Goal: Communication & Community: Answer question/provide support

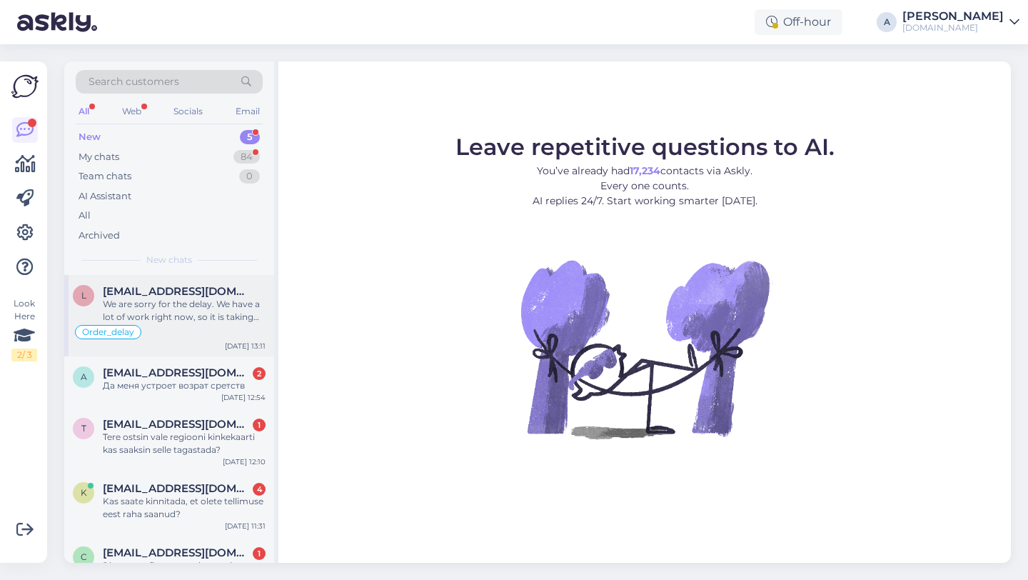
scroll to position [38, 0]
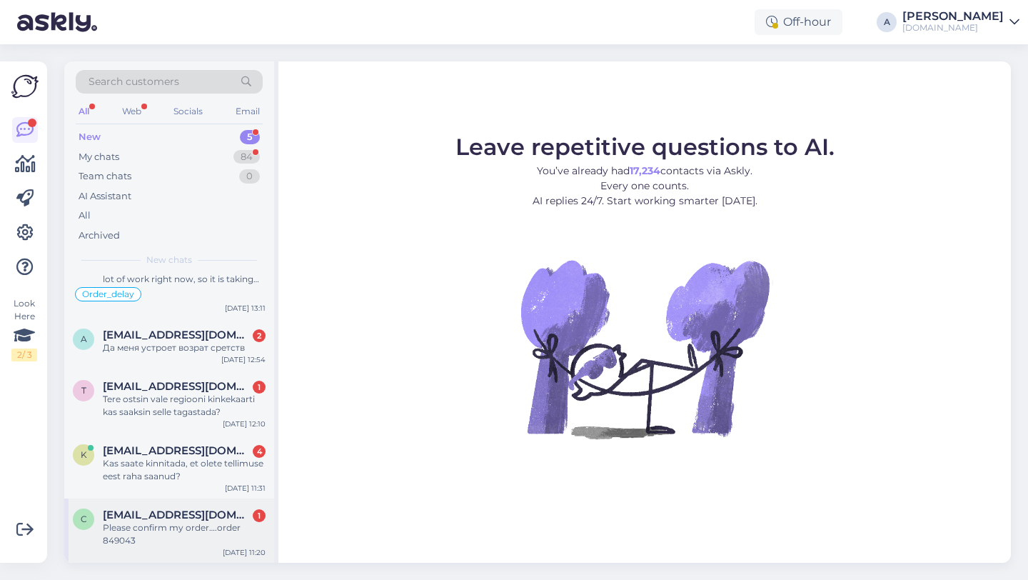
click at [201, 525] on div "Please confirm my order….order 849043" at bounding box center [184, 534] width 163 height 26
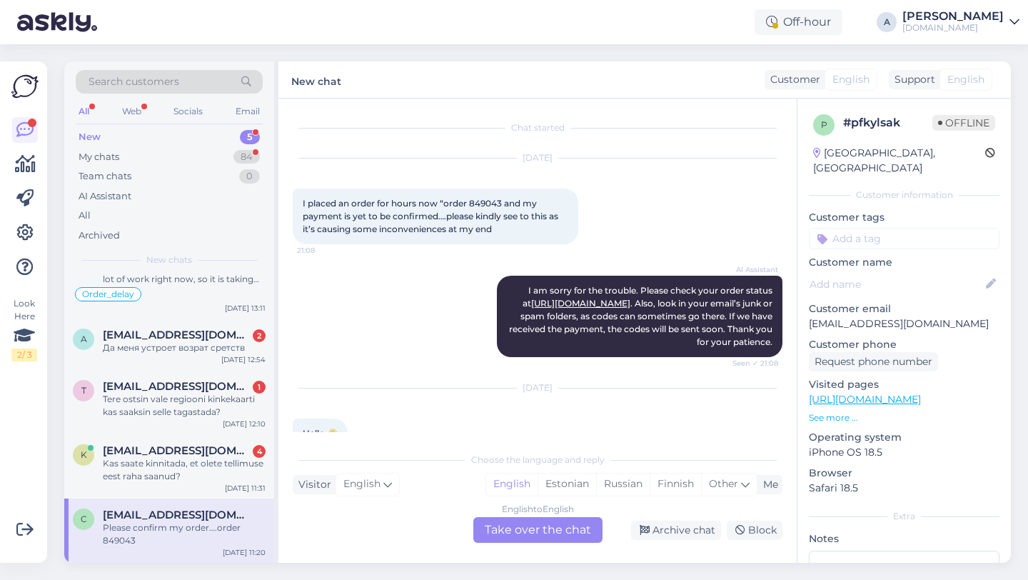
scroll to position [155, 0]
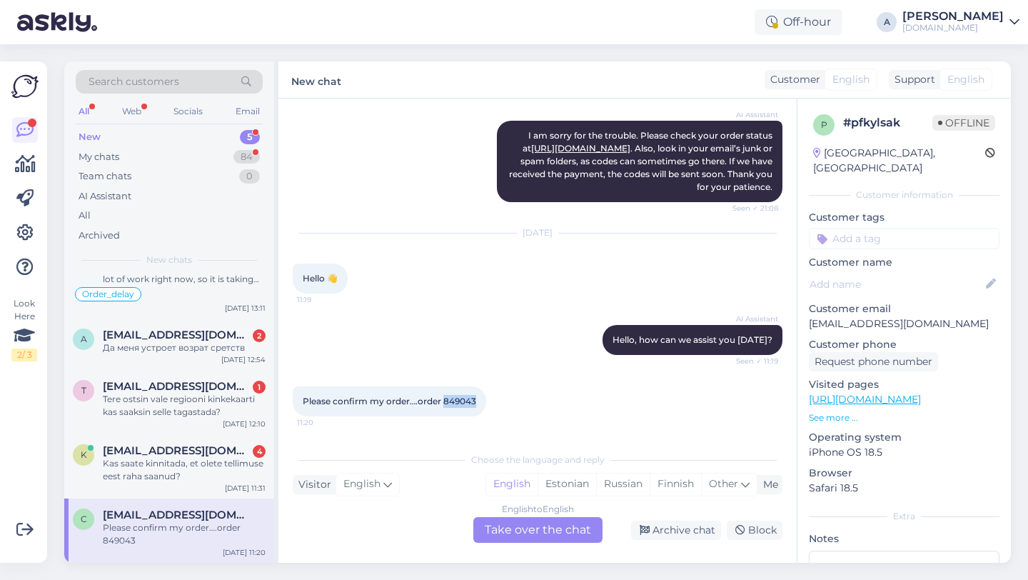
drag, startPoint x: 476, startPoint y: 401, endPoint x: 442, endPoint y: 403, distance: 34.3
click at [442, 403] on div "Please confirm my order….order 849043 11:20" at bounding box center [389, 401] width 193 height 30
copy span "849043"
click at [540, 533] on div "English to English Take over the chat" at bounding box center [537, 530] width 129 height 26
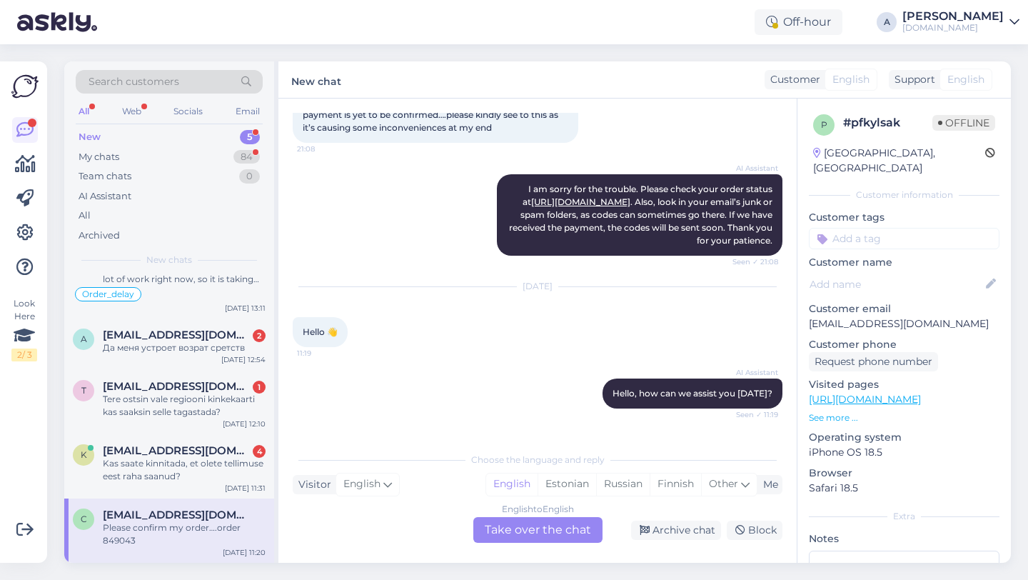
scroll to position [0, 0]
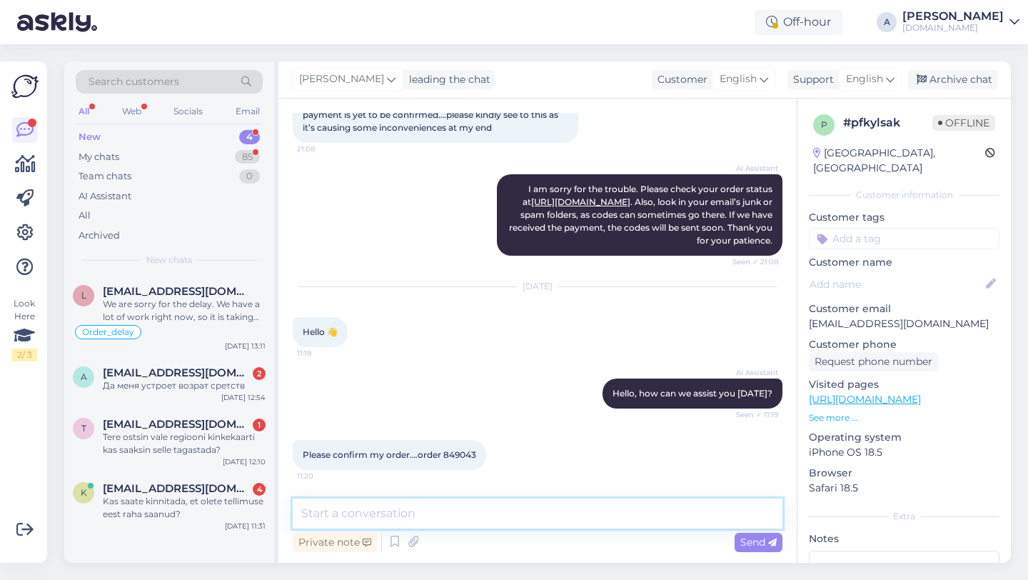
click at [471, 514] on textarea at bounding box center [538, 513] width 490 height 30
type textarea "Hey there!"
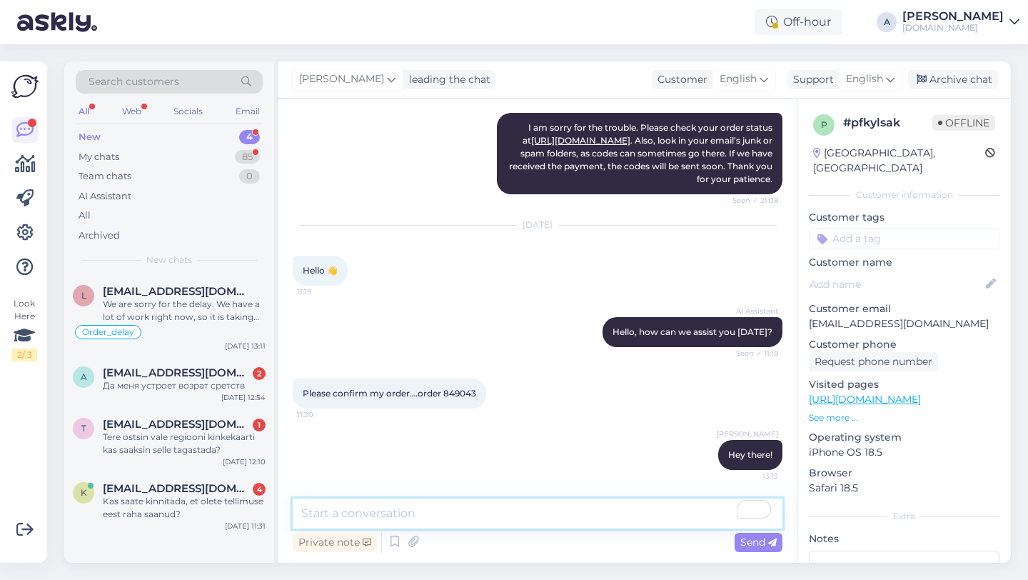
click at [372, 515] on textarea "To enrich screen reader interactions, please activate Accessibility in Grammarl…" at bounding box center [538, 513] width 490 height 30
paste textarea "Due to unexpectedly high demand, the supplier has encountered delivery difficul…"
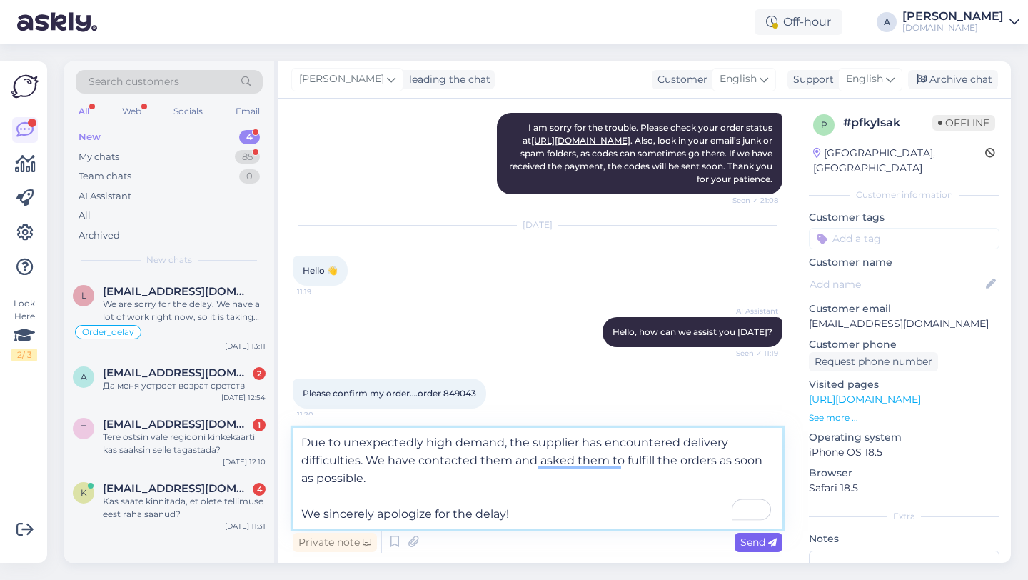
type textarea "Due to unexpectedly high demand, the supplier has encountered delivery difficul…"
click at [754, 543] on span "Send" at bounding box center [758, 541] width 36 height 13
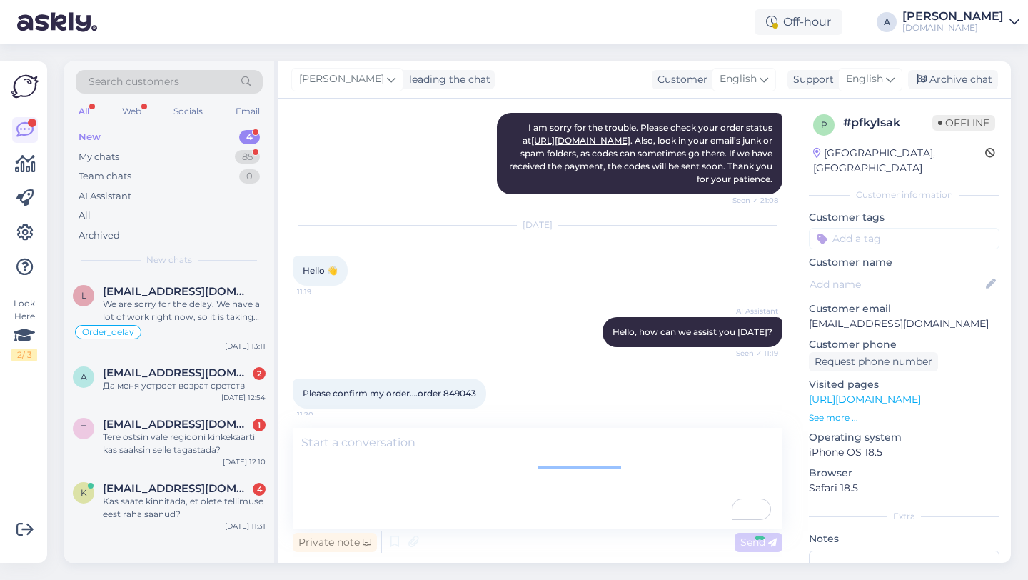
scroll to position [276, 0]
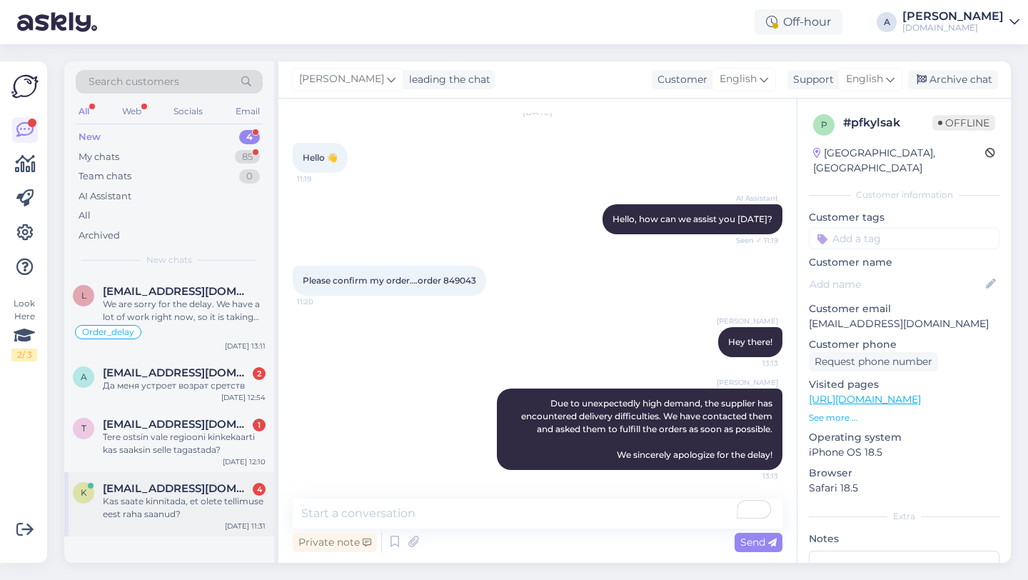
click at [179, 496] on div "Kas saate kinnitada, et olete tellimuse eest raha saanud?" at bounding box center [184, 508] width 163 height 26
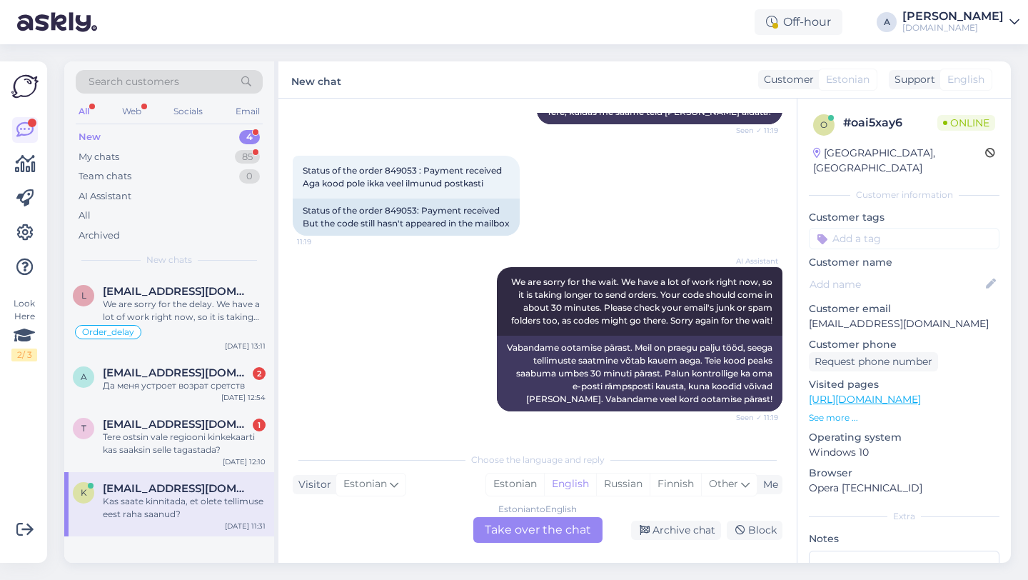
scroll to position [205, 0]
drag, startPoint x: 418, startPoint y: 168, endPoint x: 385, endPoint y: 170, distance: 32.9
click at [385, 170] on span "Status of the order 849053 : Payment received Aga kood pole ikka veel ilmunud p…" at bounding box center [402, 176] width 199 height 24
copy span "849053"
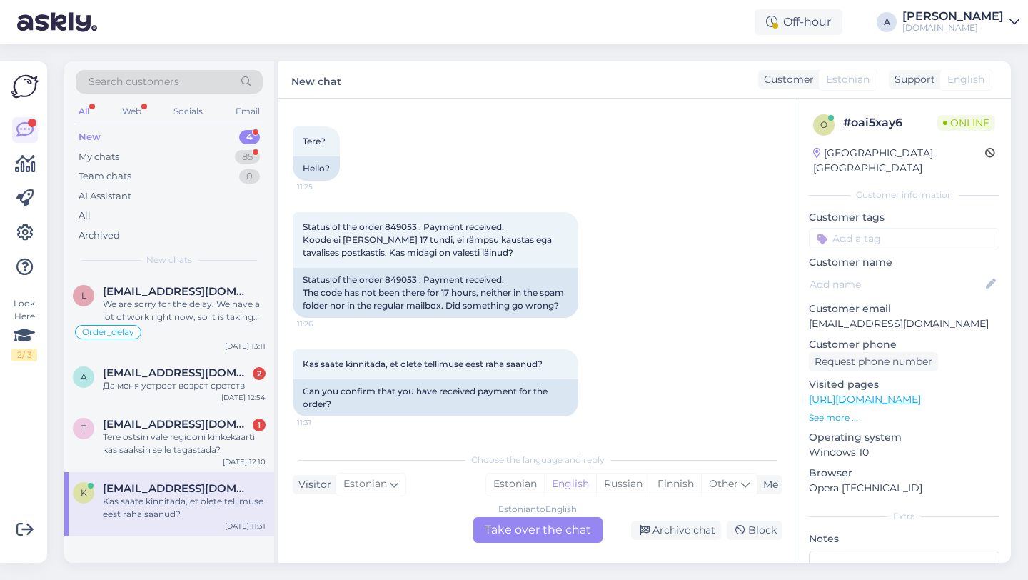
click at [535, 538] on div "Estonian to English Take over the chat" at bounding box center [537, 530] width 129 height 26
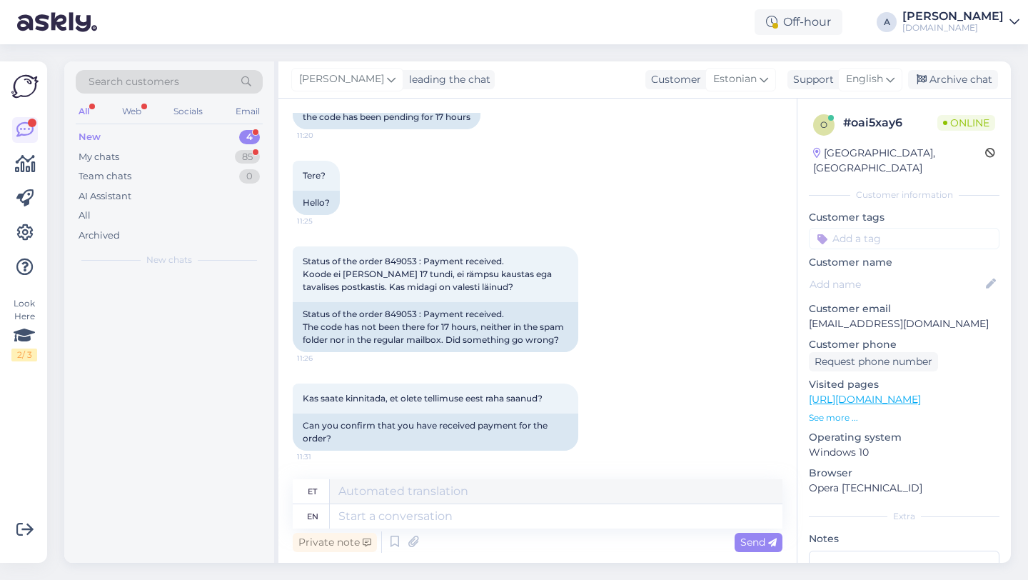
scroll to position [585, 0]
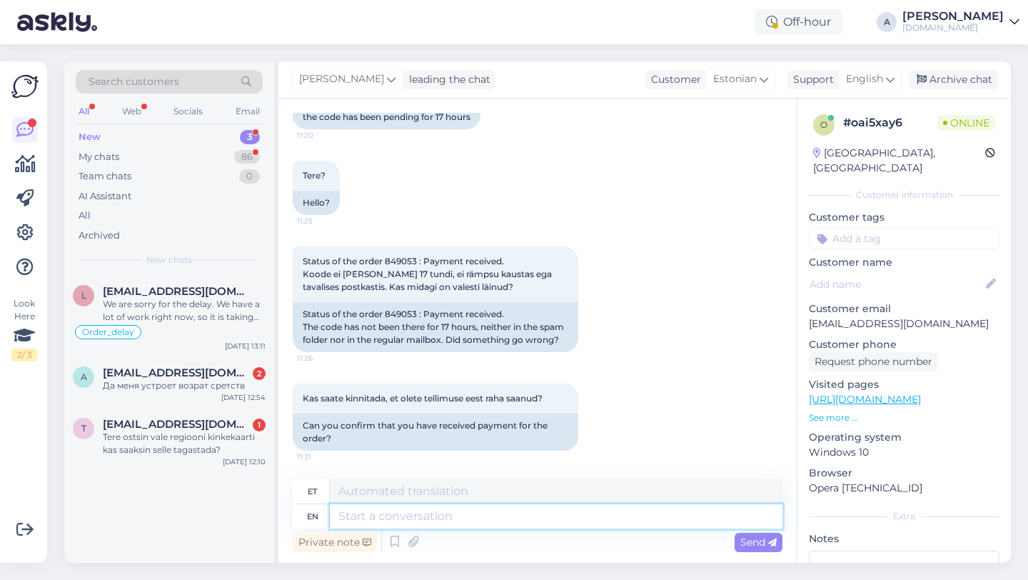
click at [453, 516] on textarea at bounding box center [556, 516] width 453 height 24
type textarea "Hey th"
type textarea "Hei"
type textarea "Hey there!"
type textarea "Tere!"
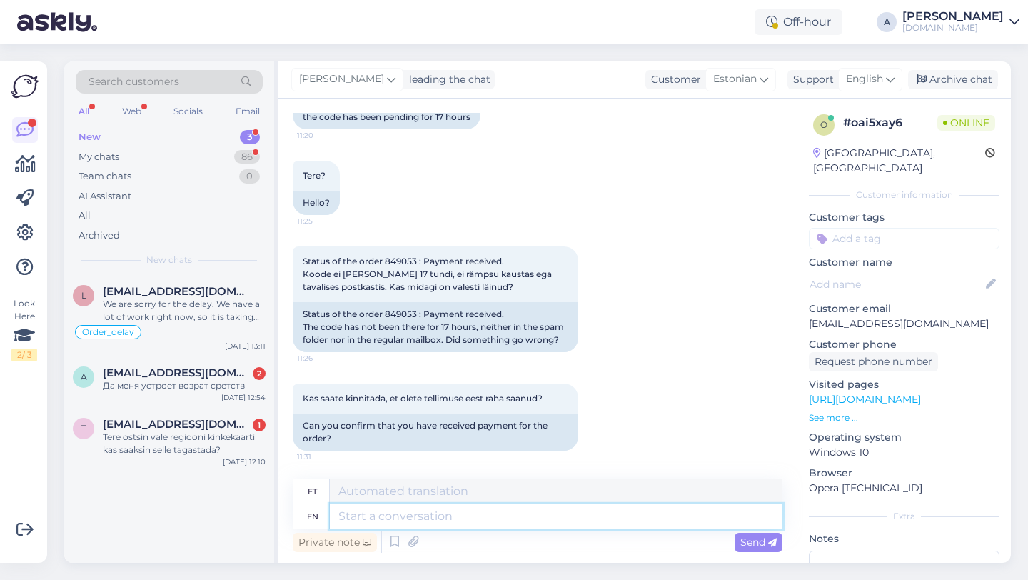
scroll to position [670, 0]
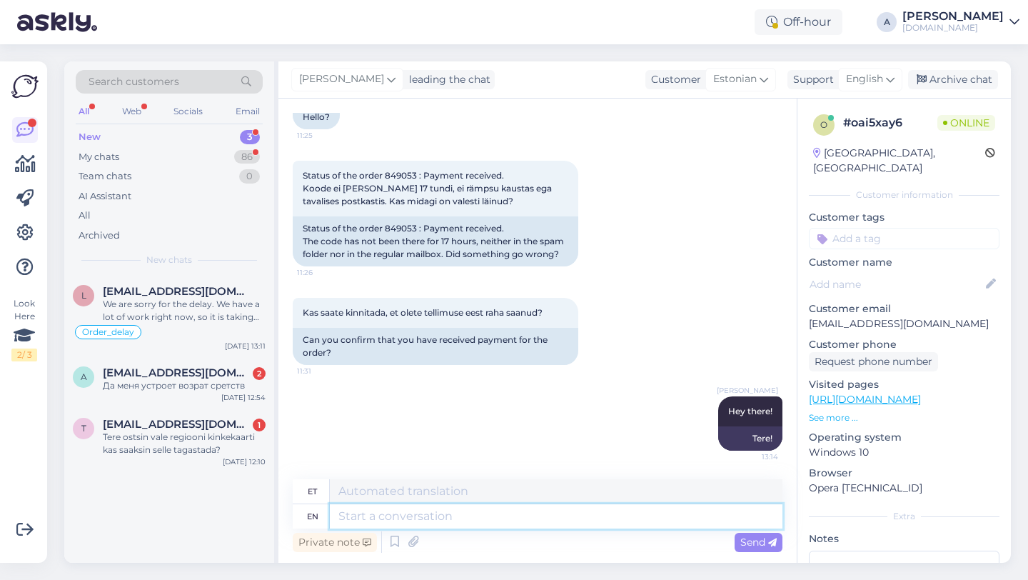
click at [390, 518] on textarea at bounding box center [556, 516] width 453 height 24
paste textarea "Due to unexpectedly high demand, the supplier has encountered delivery difficul…"
type textarea "Due to unexpectedly high demand, the supplier has encountered delivery difficul…"
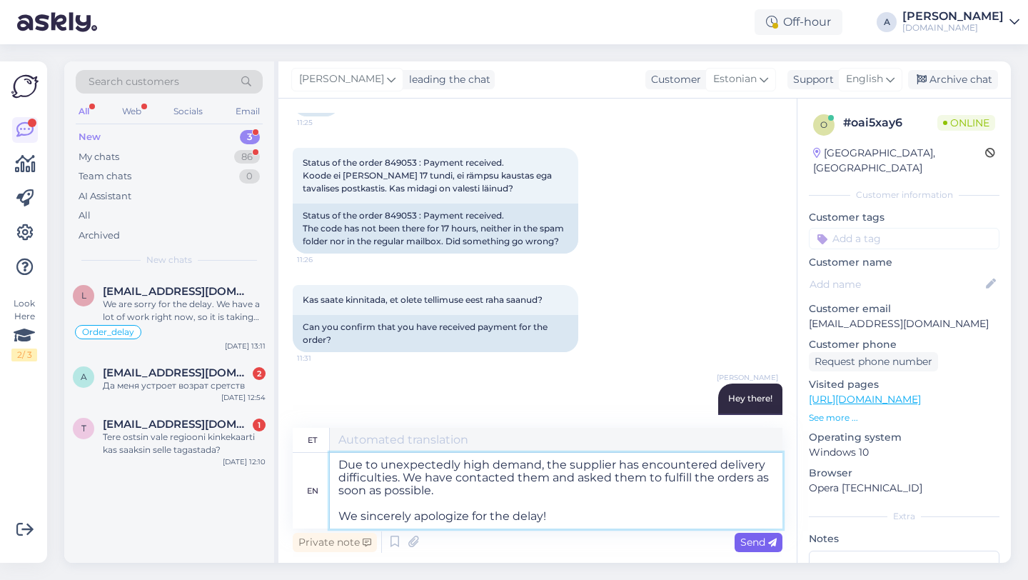
type textarea "Ootamatult suure nõudluse tõttu on tarnijal tekkinud tarneraskusi. Oleme nendeg…"
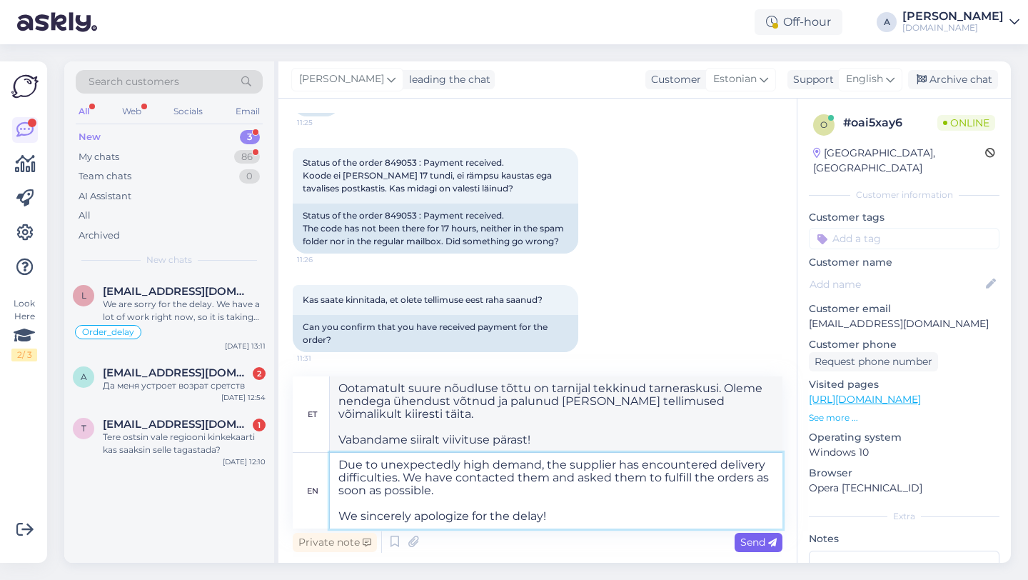
type textarea "Due to unexpectedly high demand, the supplier has encountered delivery difficul…"
click at [761, 544] on span "Send" at bounding box center [758, 541] width 36 height 13
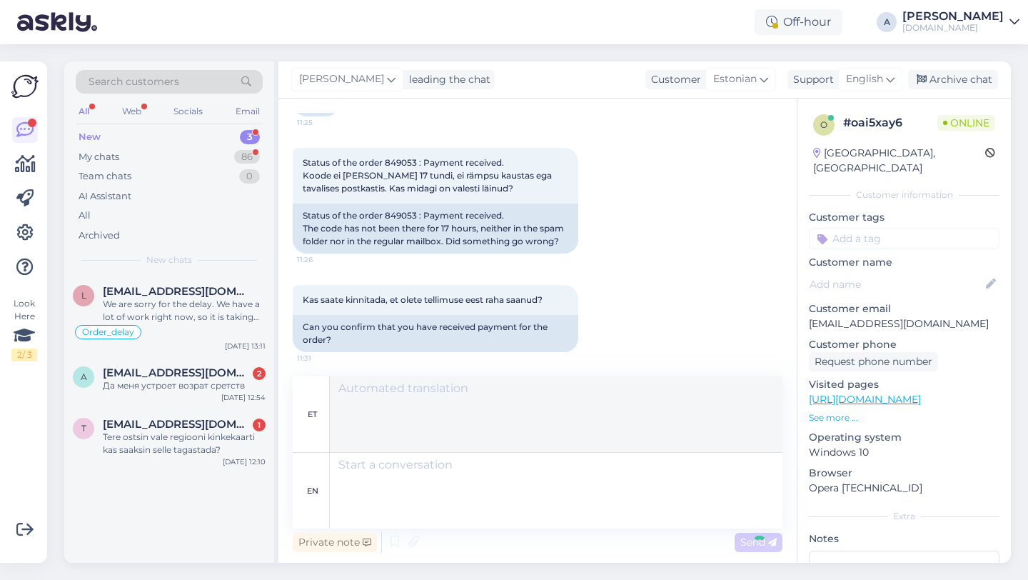
scroll to position [859, 0]
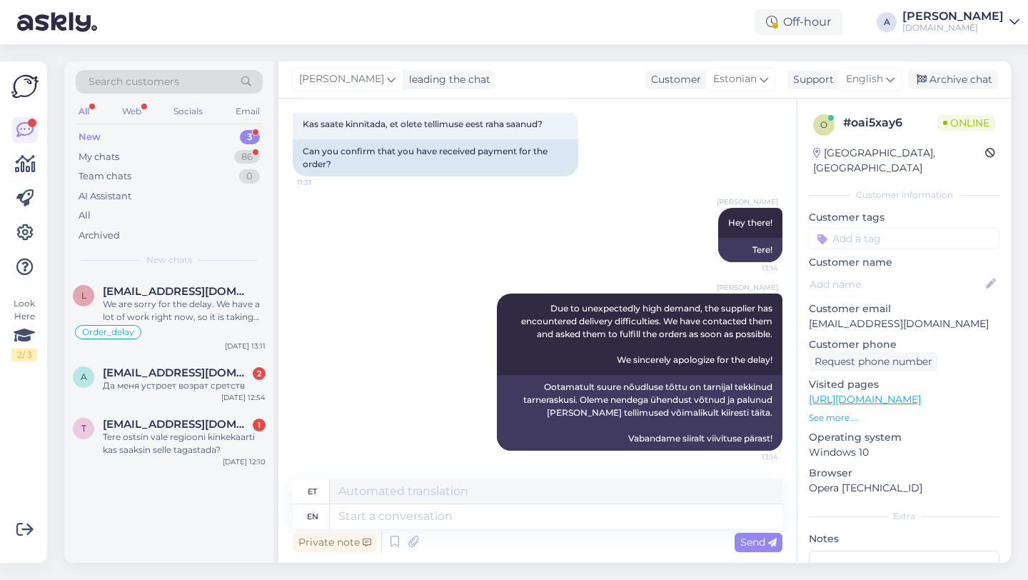
click at [845, 228] on input at bounding box center [904, 238] width 191 height 21
type input "orde"
click at [892, 272] on span "Order_delay" at bounding box center [904, 276] width 52 height 9
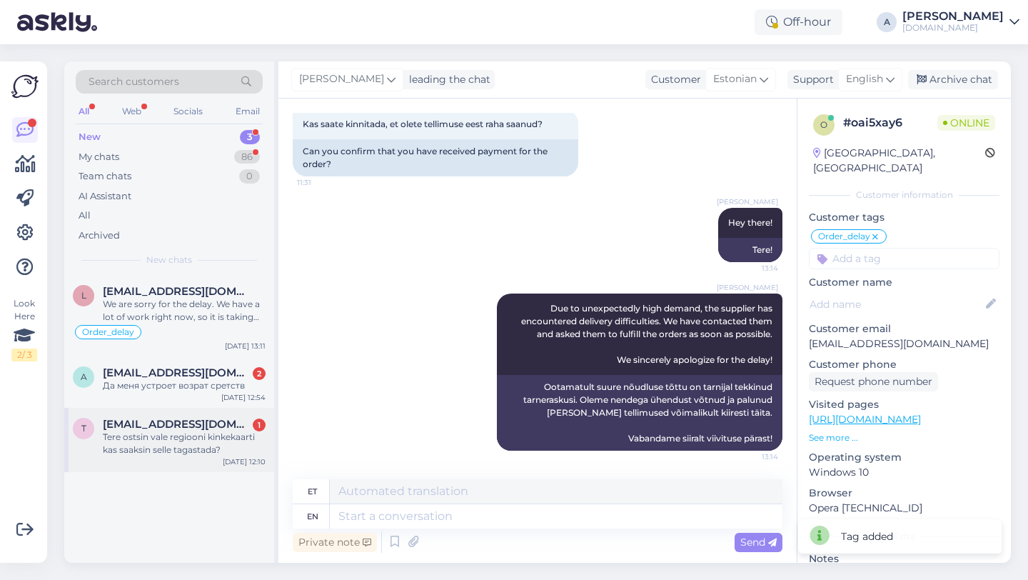
click at [131, 443] on div "Tere ostsin vale regiooni kinkekaarti kas saaksin selle tagastada?" at bounding box center [184, 443] width 163 height 26
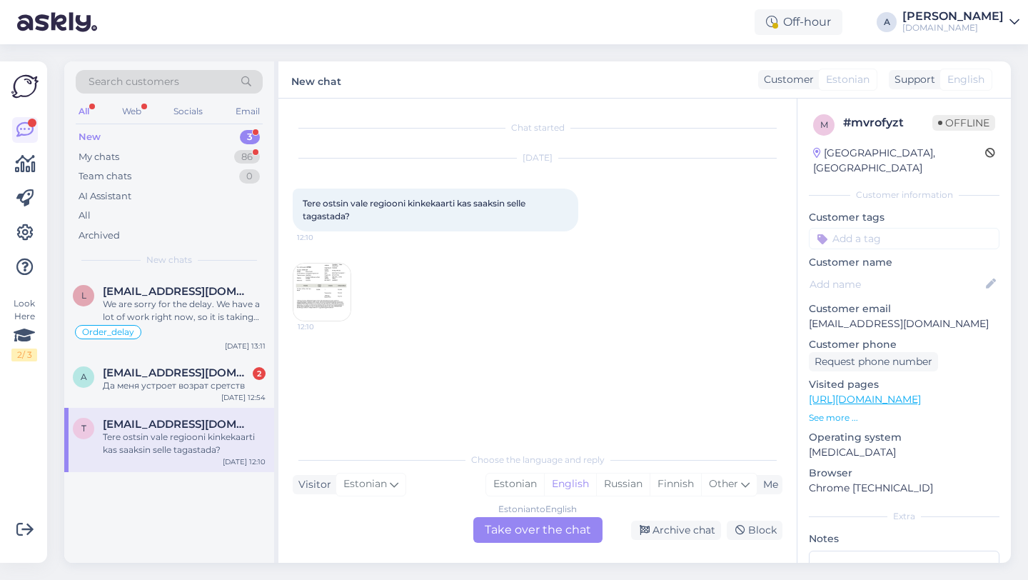
click at [335, 291] on img at bounding box center [321, 291] width 57 height 57
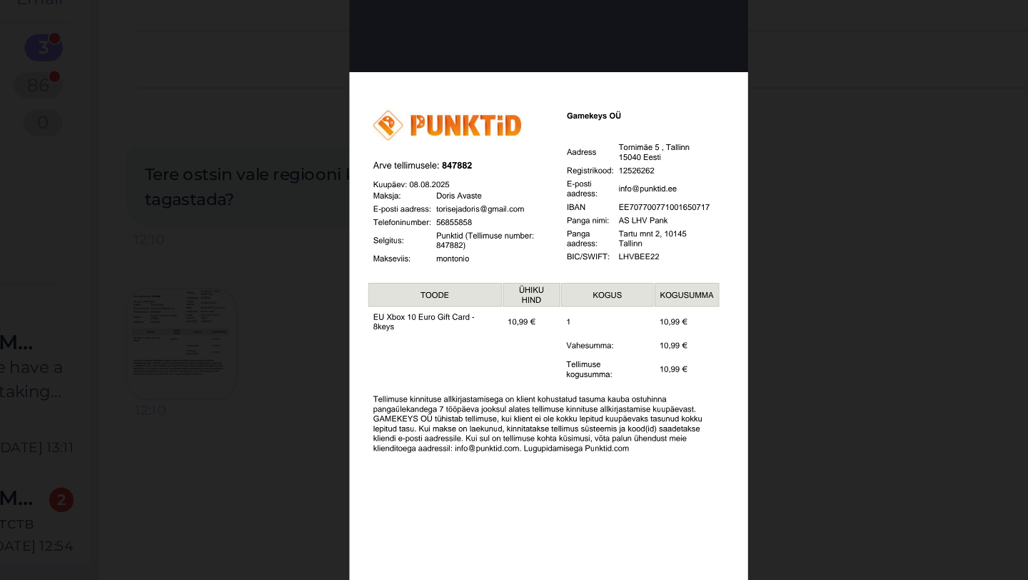
click at [711, 243] on div at bounding box center [514, 290] width 1028 height 580
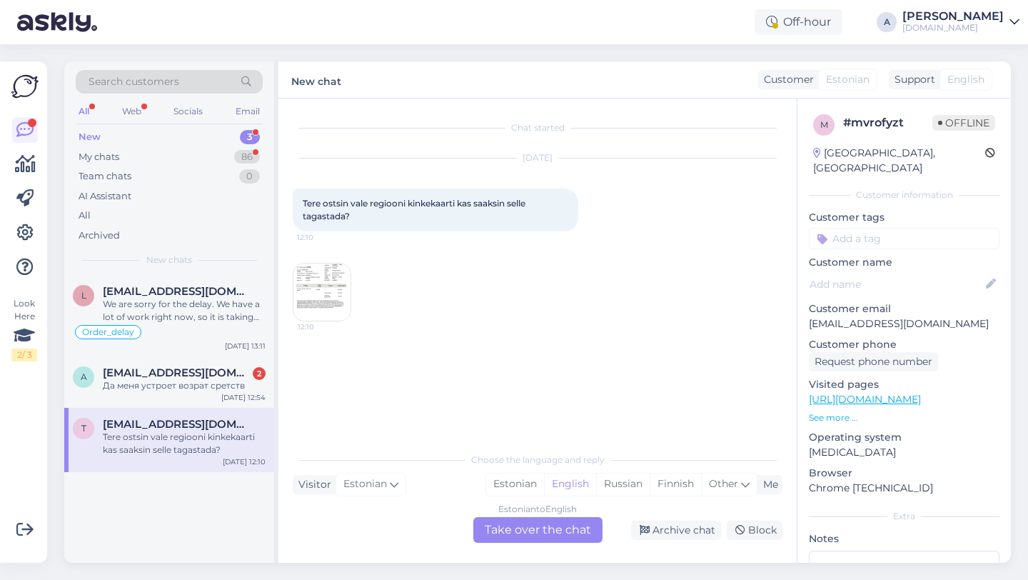
click at [522, 545] on div "Chat started Aug 17 2025 Tere ostsin vale regiooni kinkekaarti kas saaksin sell…" at bounding box center [537, 331] width 518 height 464
click at [515, 534] on div "Estonian to English Take over the chat" at bounding box center [537, 530] width 129 height 26
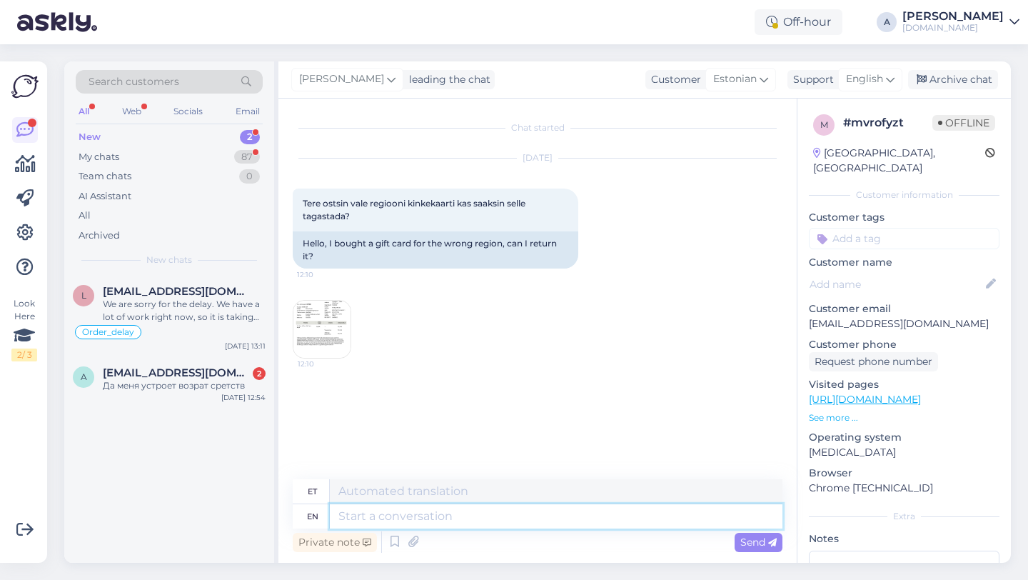
click at [454, 520] on textarea at bounding box center [556, 516] width 453 height 24
type textarea "Hey the"
type textarea "Hei"
type textarea "Hey there!"
type textarea "Tere!"
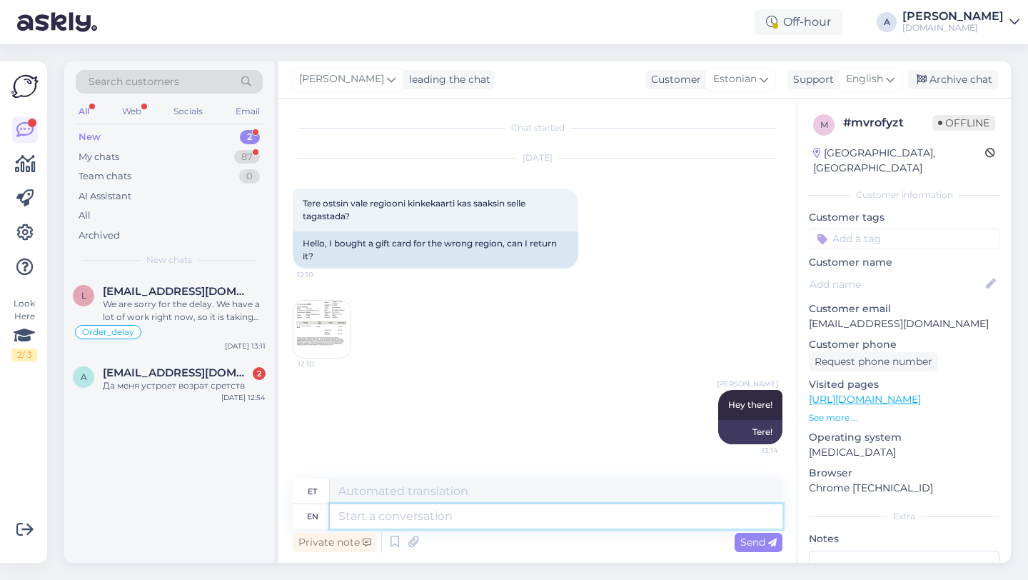
click at [374, 524] on textarea at bounding box center [556, 516] width 453 height 24
paste textarea "Due to unexpectedly high demand, the supplier has encountered delivery difficul…"
type textarea "Due to unexpectedly high demand, the supplier has encountered delivery difficul…"
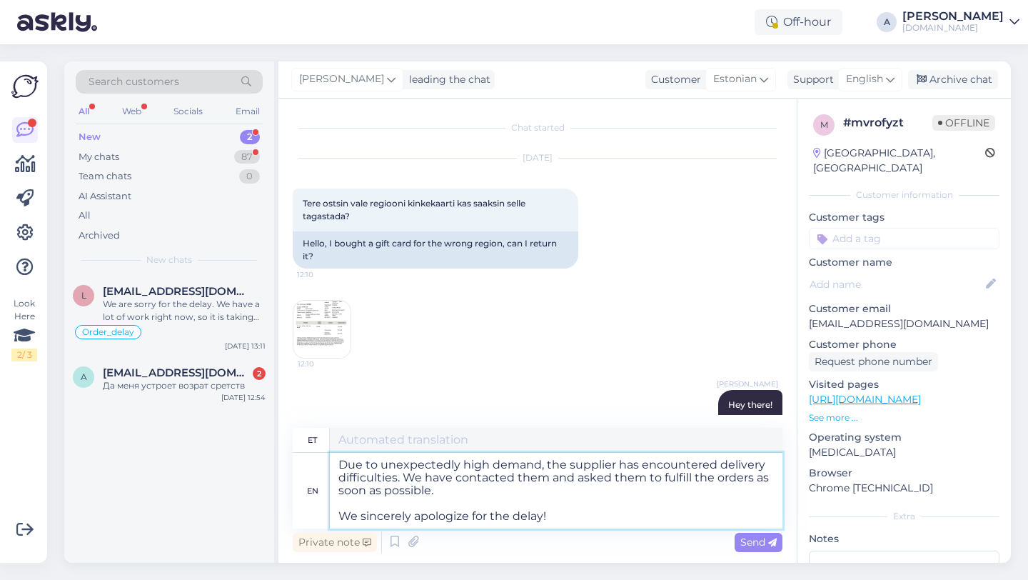
type textarea "Ootamatult suure nõudluse tõttu on tarnijal tekkinud tarneraskusi. Oleme nendeg…"
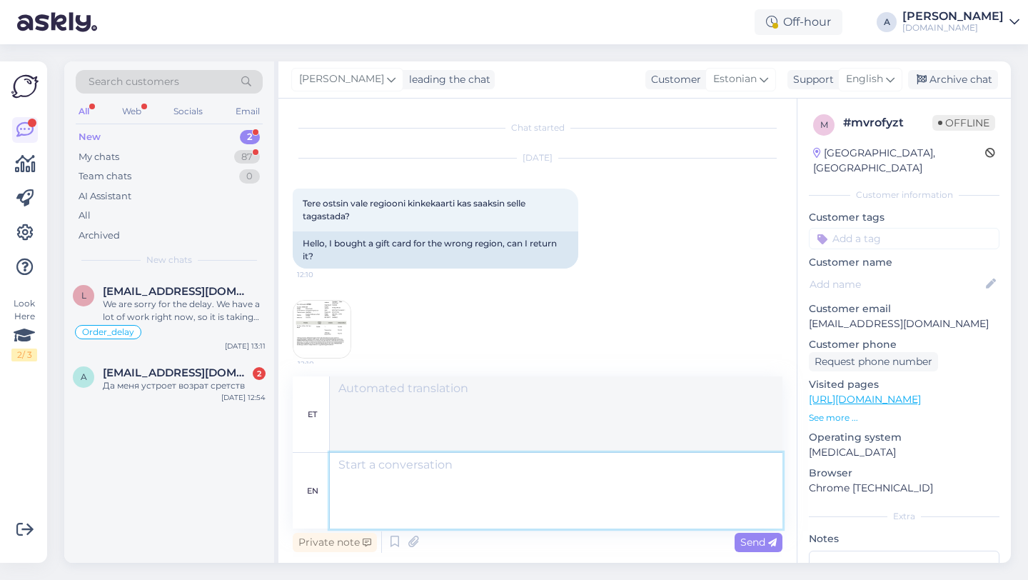
scroll to position [182, 0]
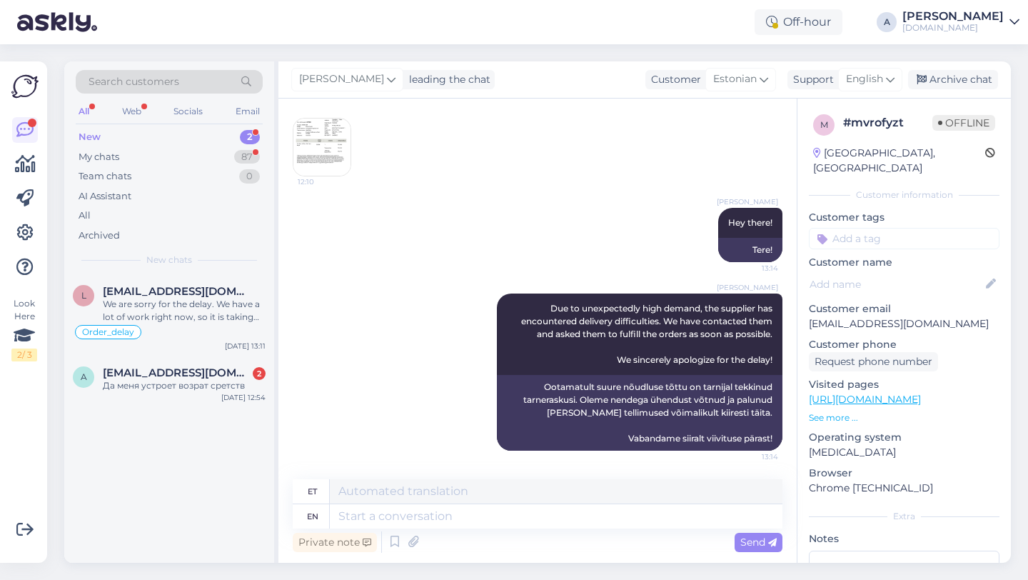
click at [849, 228] on input at bounding box center [904, 238] width 191 height 21
type input "orde"
click at [884, 272] on span "Order_delay" at bounding box center [904, 276] width 52 height 9
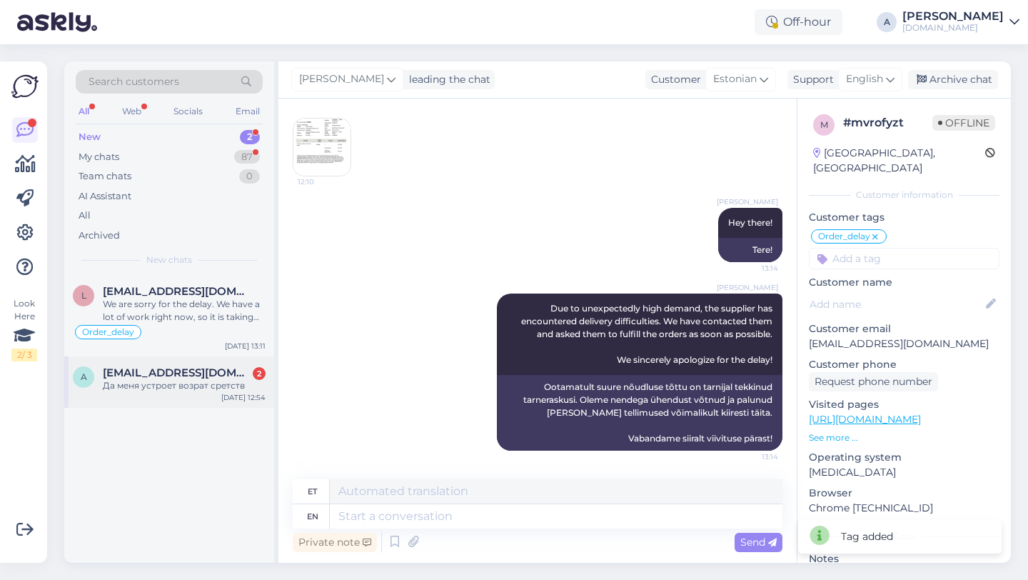
click at [208, 399] on div "a alekseimironenkov6@gmail.com 2 Да меня устроет возрат сретств Aug 17 12:54" at bounding box center [169, 381] width 210 height 51
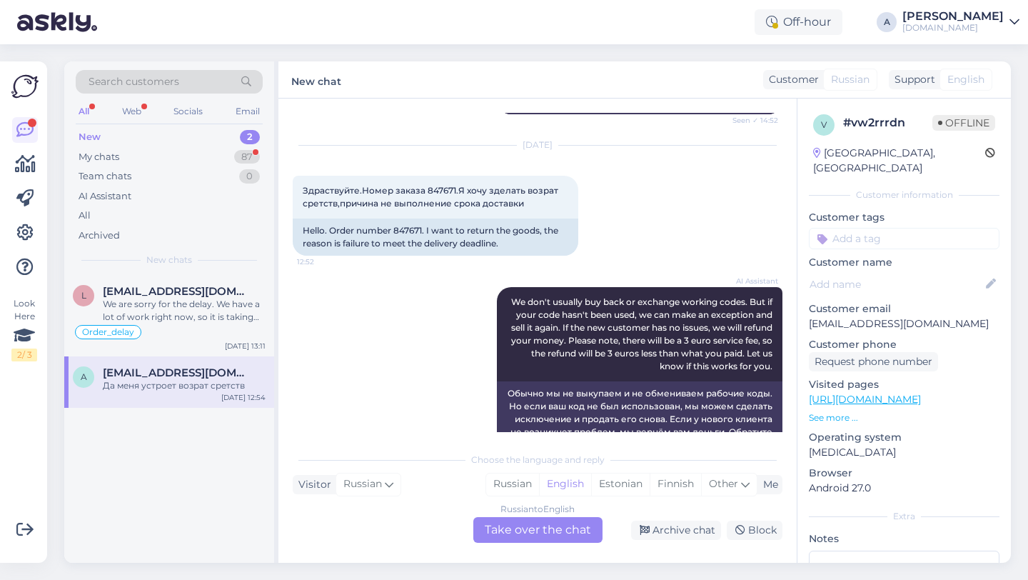
scroll to position [1610, 0]
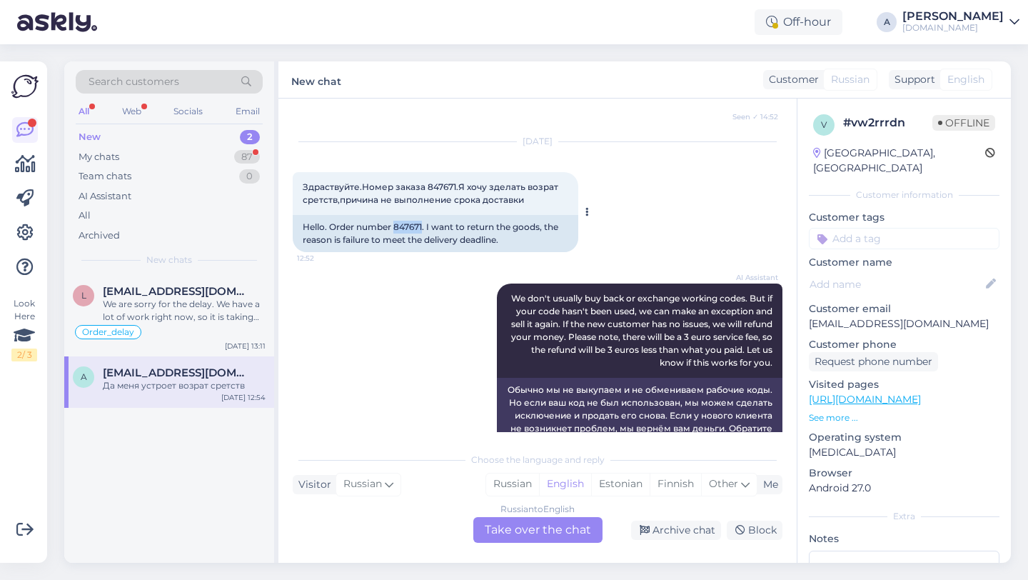
drag, startPoint x: 423, startPoint y: 249, endPoint x: 394, endPoint y: 253, distance: 28.9
click at [394, 252] on div "Hello. Order number 847671. I want to return the goods, the reason is failure t…" at bounding box center [436, 233] width 286 height 37
copy div "847671"
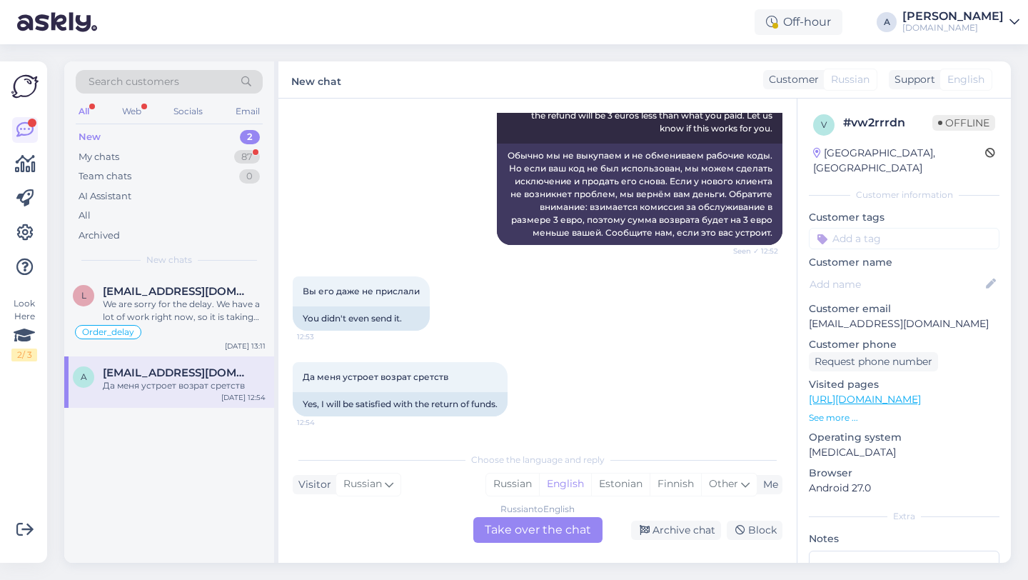
click at [503, 532] on div "Russian to English Take over the chat" at bounding box center [537, 530] width 129 height 26
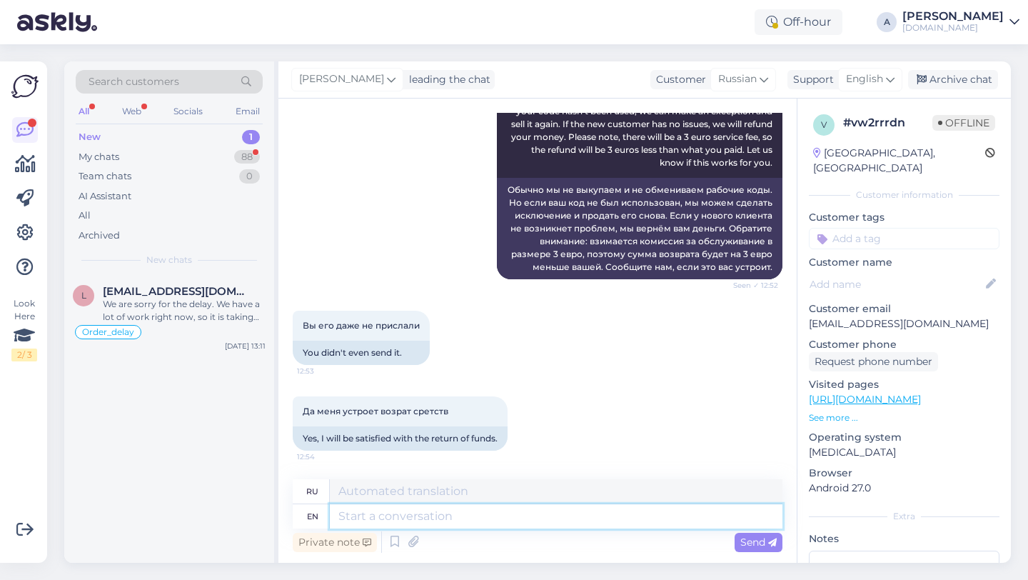
click at [438, 513] on textarea at bounding box center [556, 516] width 453 height 24
type textarea "Hey t"
type textarea "Привет"
type textarea "Hey there!"
type textarea "Привет!"
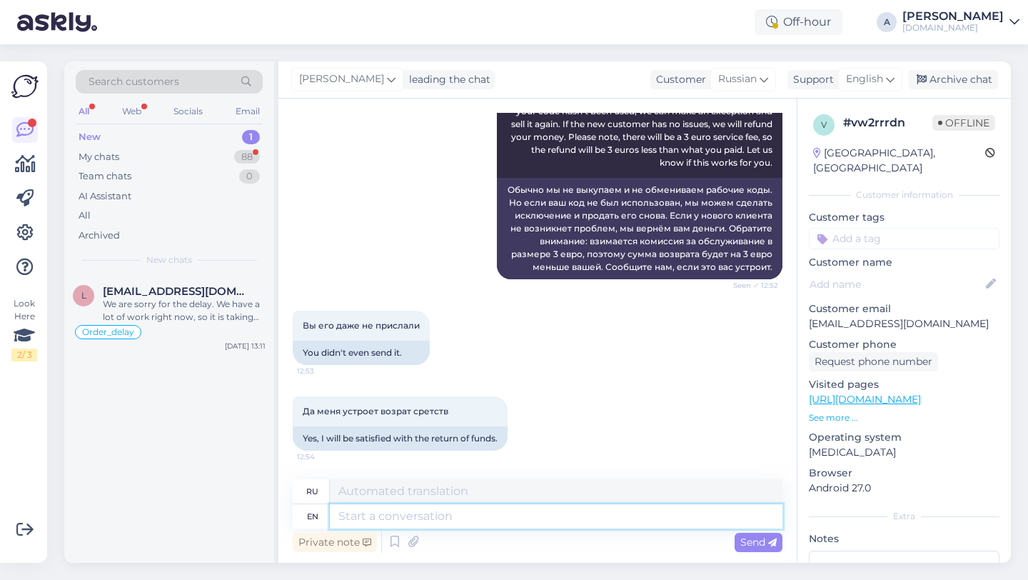
scroll to position [1921, 0]
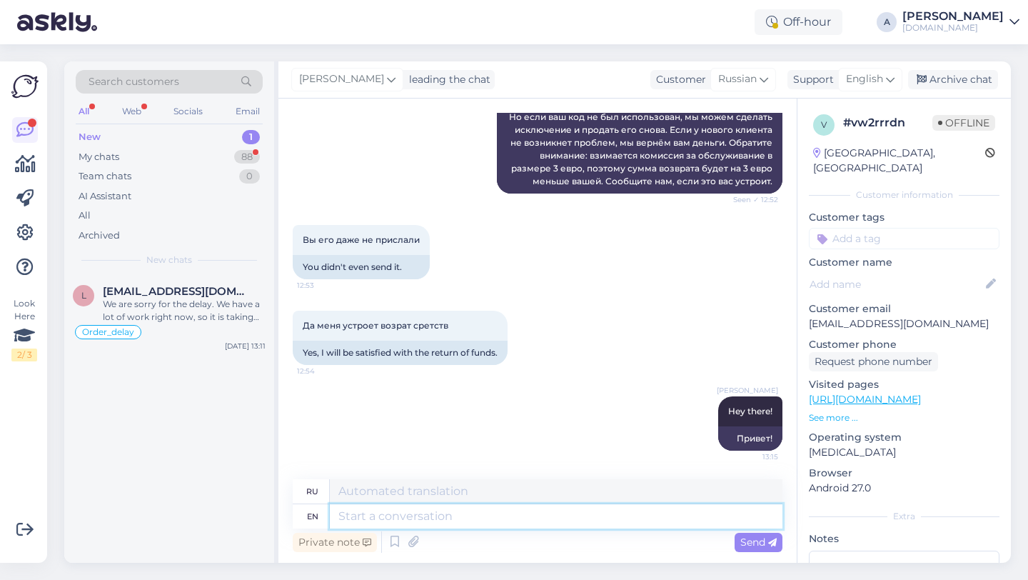
click at [431, 523] on textarea at bounding box center [556, 516] width 453 height 24
paste textarea "We sincerely apologize for the delay. I'm going to ask our internal team to exp…"
type textarea "We sincerely apologize for the delay. I'm going to ask our internal team to exp…"
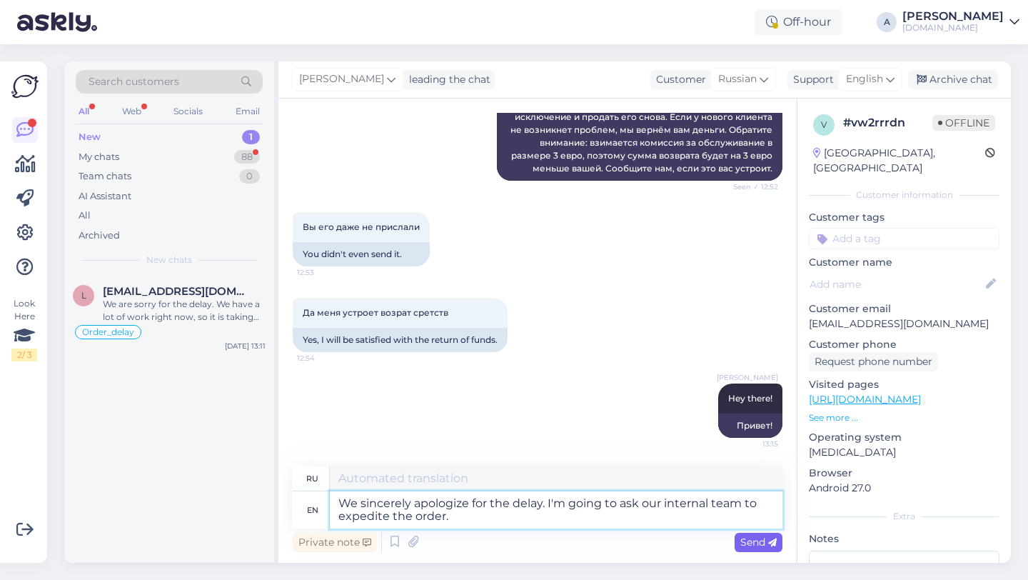
type textarea "Приносим искренние извинения за задержку. Я попрошу нашу внутреннюю команду уск…"
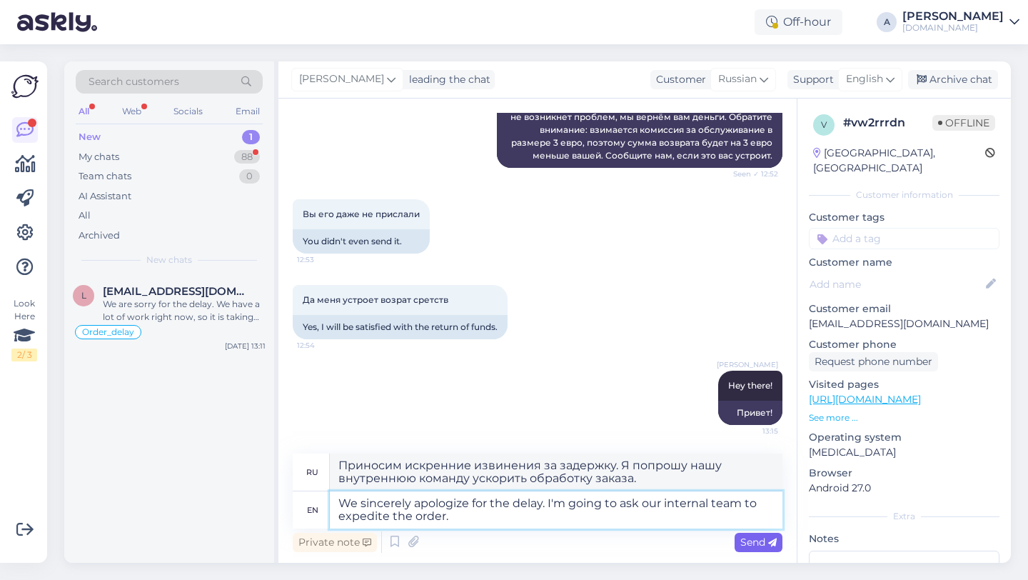
type textarea "We sincerely apologize for the delay. I'm going to ask our internal team to exp…"
click at [752, 543] on span "Send" at bounding box center [758, 541] width 36 height 13
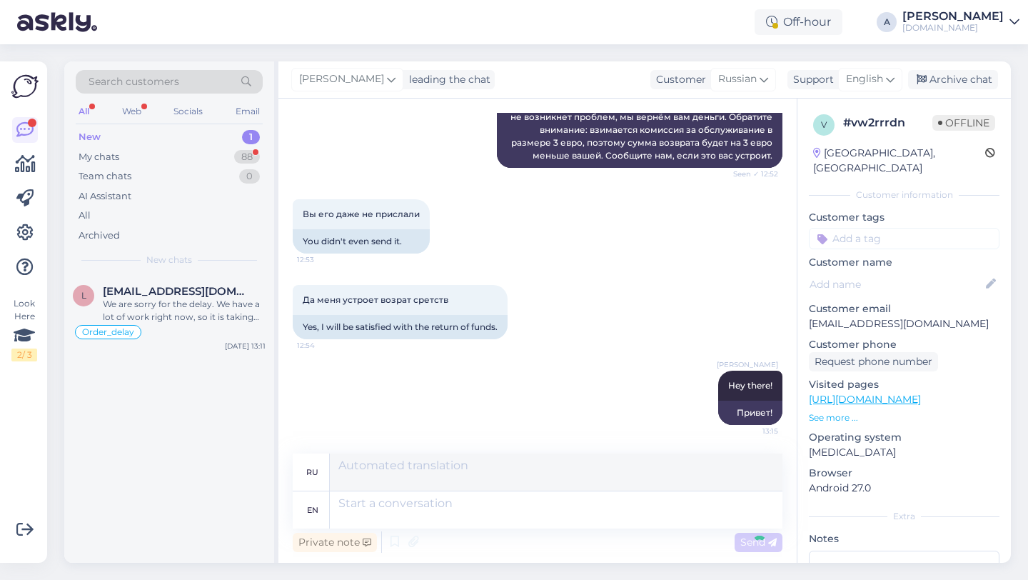
scroll to position [2032, 0]
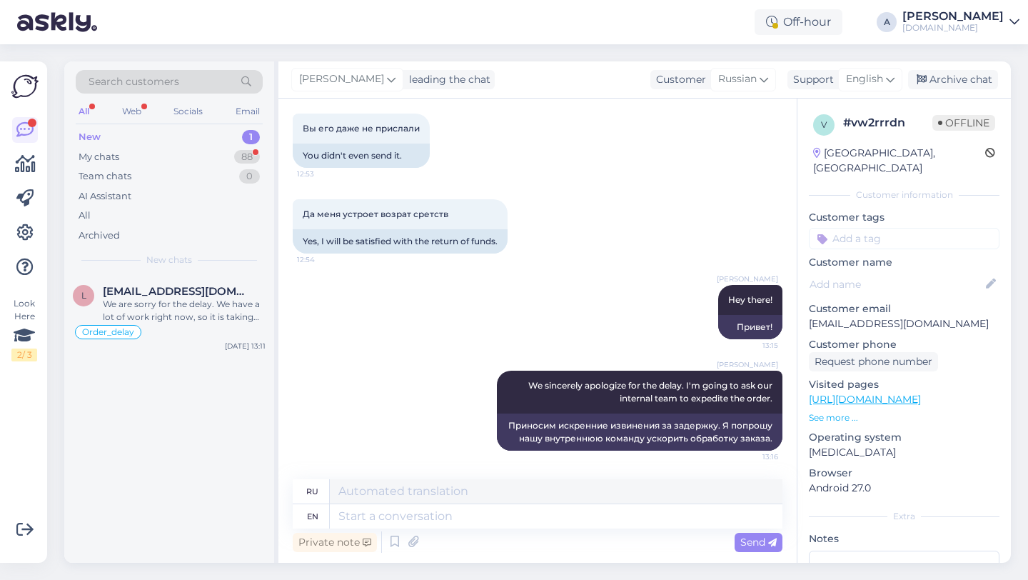
click at [912, 230] on input at bounding box center [904, 238] width 191 height 21
type input "orde"
click at [925, 272] on span "Order_delay" at bounding box center [904, 276] width 52 height 9
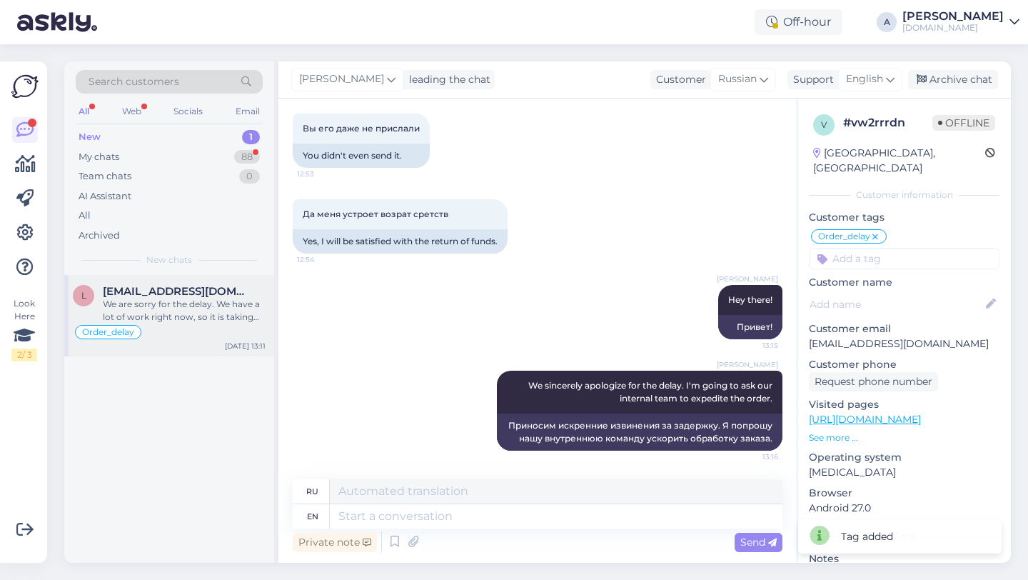
click at [192, 317] on div "We are sorry for the delay. We have a lot of work right now, so it is taking lo…" at bounding box center [184, 311] width 163 height 26
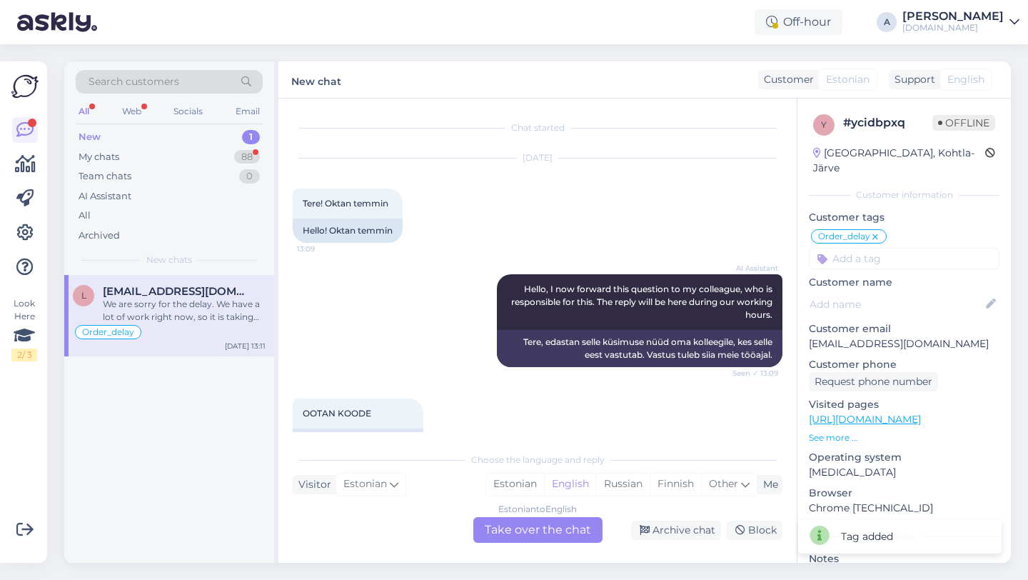
scroll to position [11957, 0]
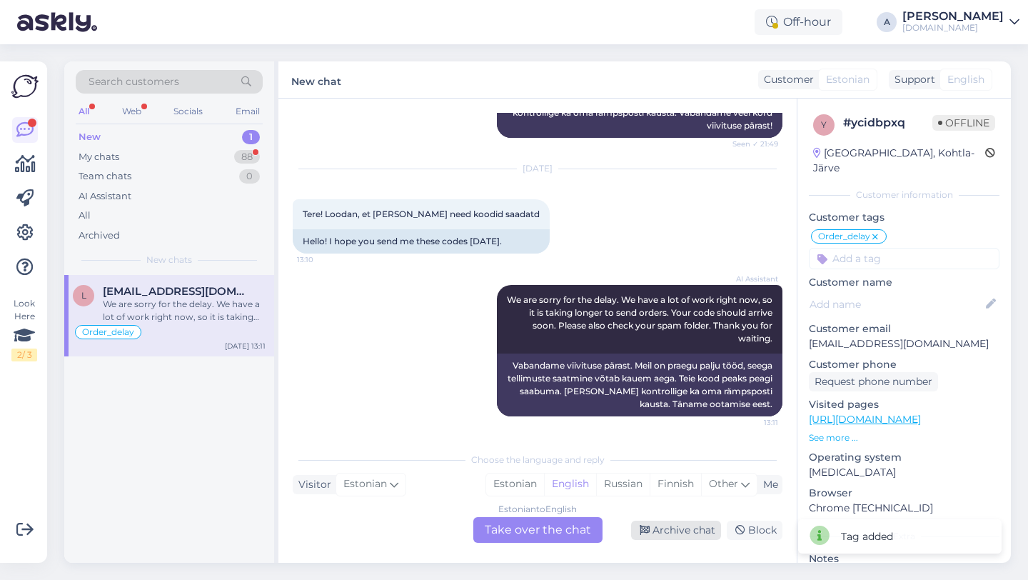
click at [697, 531] on div "Archive chat" at bounding box center [676, 529] width 90 height 19
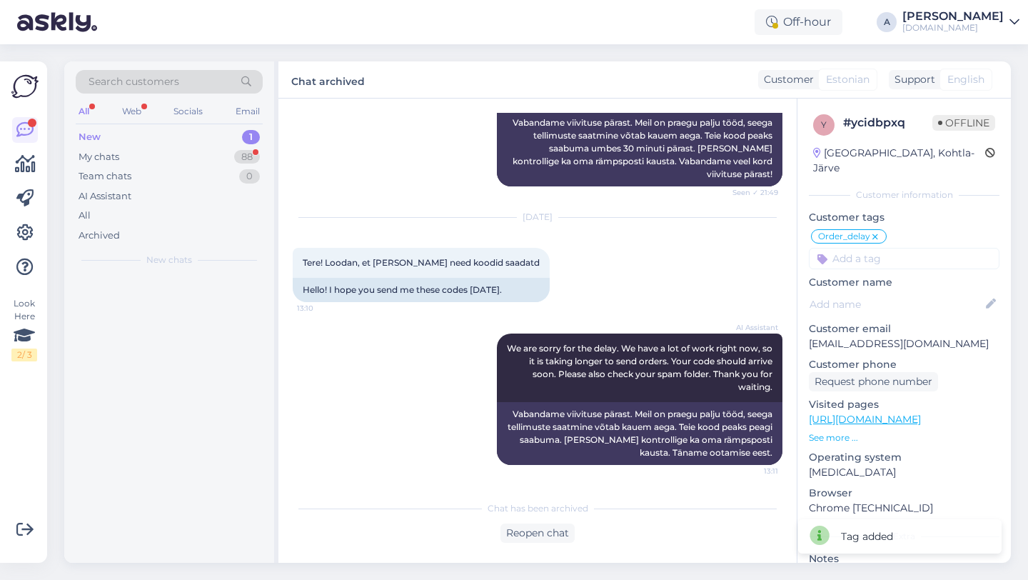
scroll to position [11908, 0]
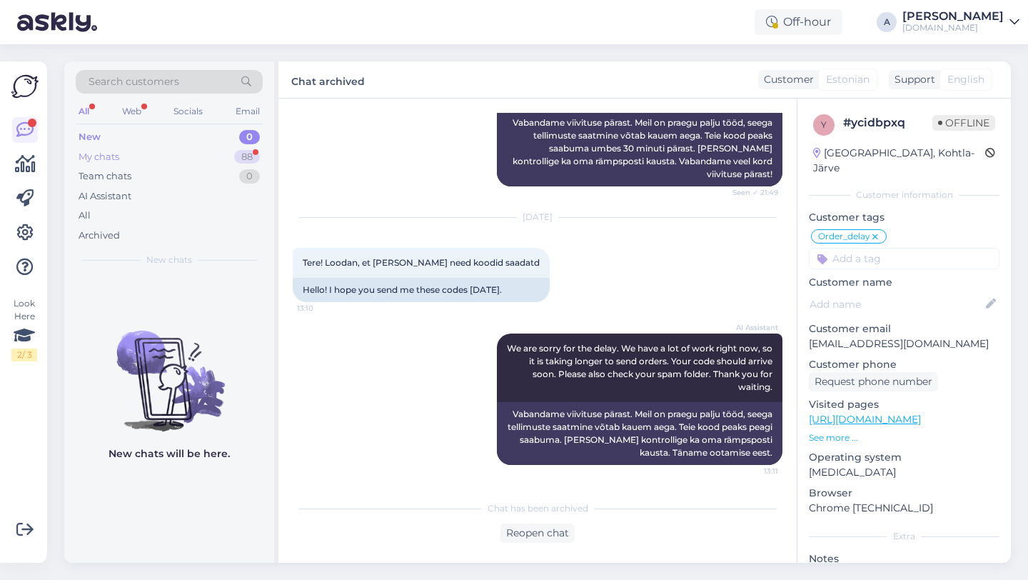
click at [241, 157] on div "88" at bounding box center [247, 157] width 26 height 14
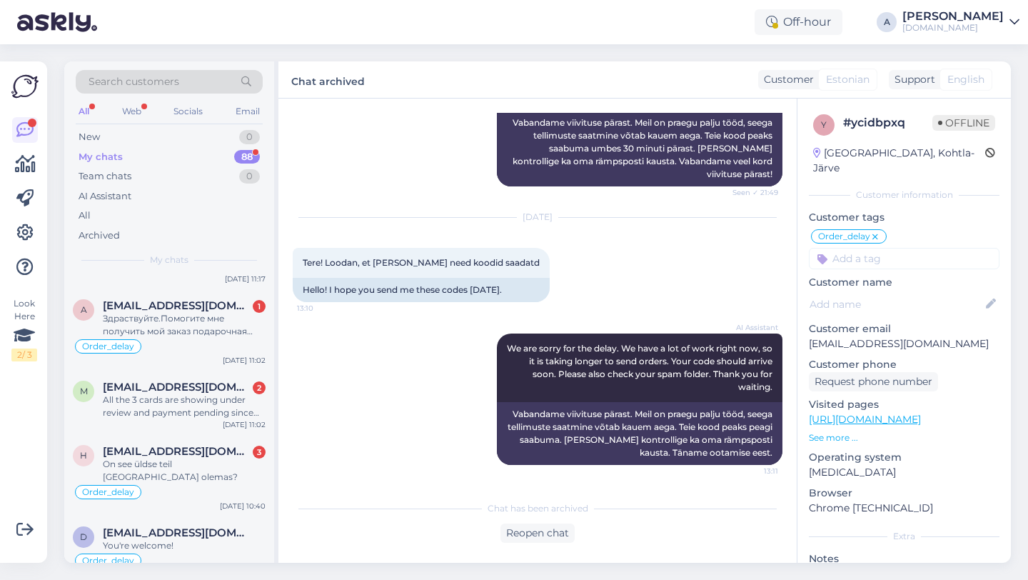
scroll to position [583, 0]
click at [183, 463] on div "On see üldse teil laos olemas?" at bounding box center [184, 469] width 163 height 26
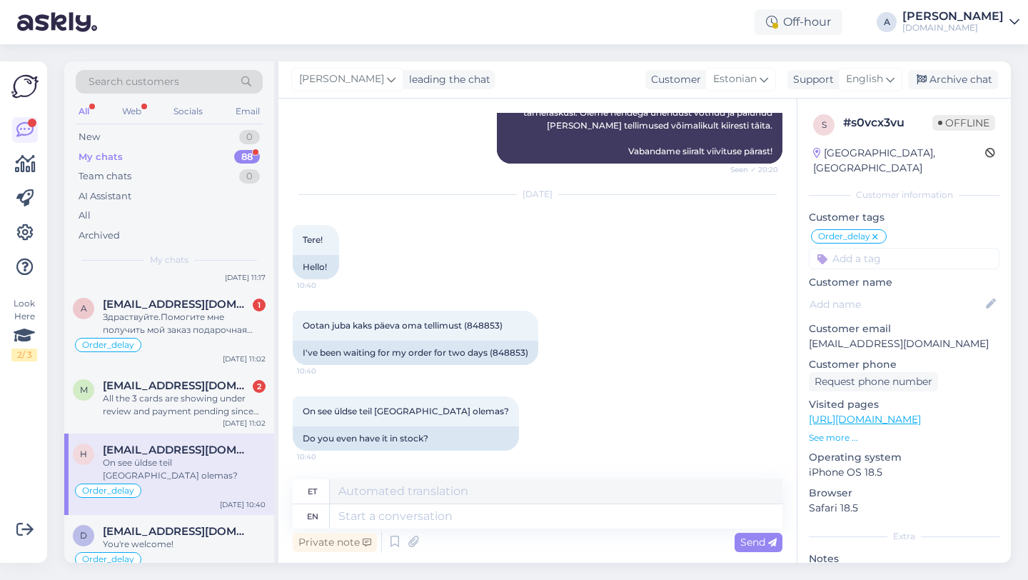
scroll to position [1201, 0]
drag, startPoint x: 523, startPoint y: 351, endPoint x: 494, endPoint y: 353, distance: 28.6
click at [494, 353] on div "I've been waiting for my order for two days (848853)" at bounding box center [416, 353] width 246 height 24
copy div "848853"
click at [361, 526] on textarea at bounding box center [556, 516] width 453 height 24
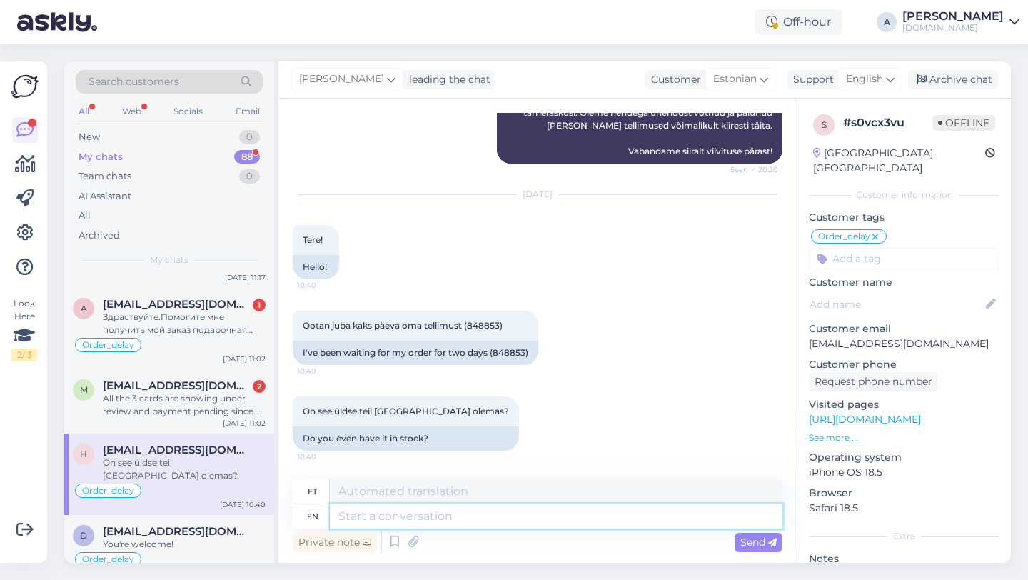
paste textarea "We sincerely apologize for the delay. I'm going to ask our internal team to exp…"
type textarea "We sincerely apologize for the delay. I'm going to ask our internal team to exp…"
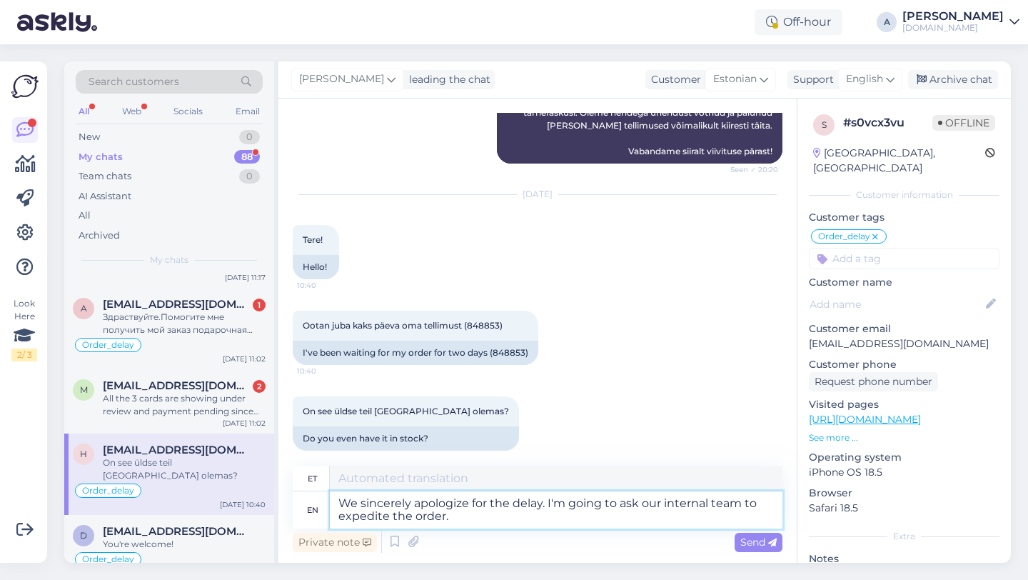
type textarea "Vabandame siiralt viivituse pärast. Palun meie sisemisel meeskonnal tellimuse m…"
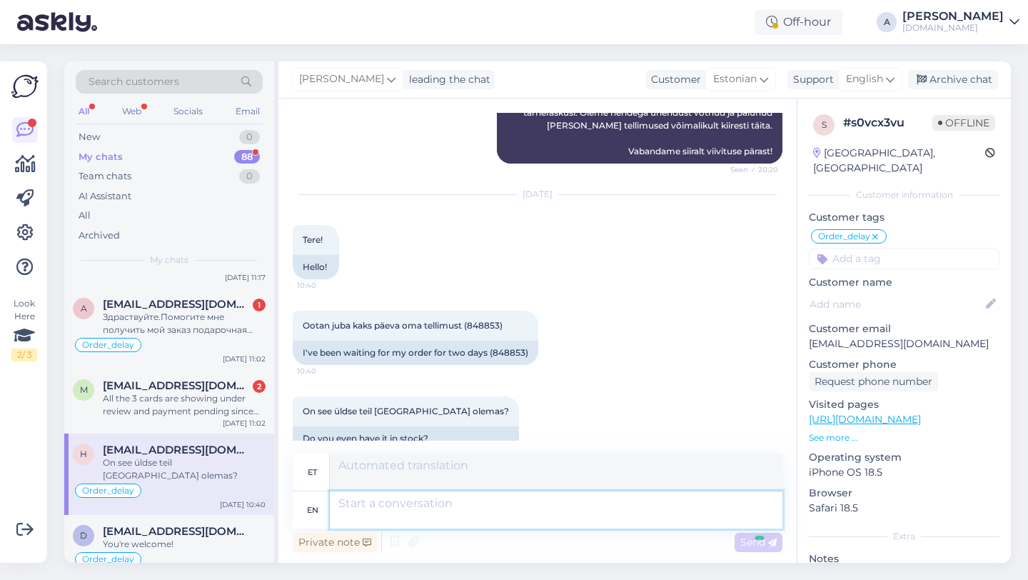
scroll to position [1313, 0]
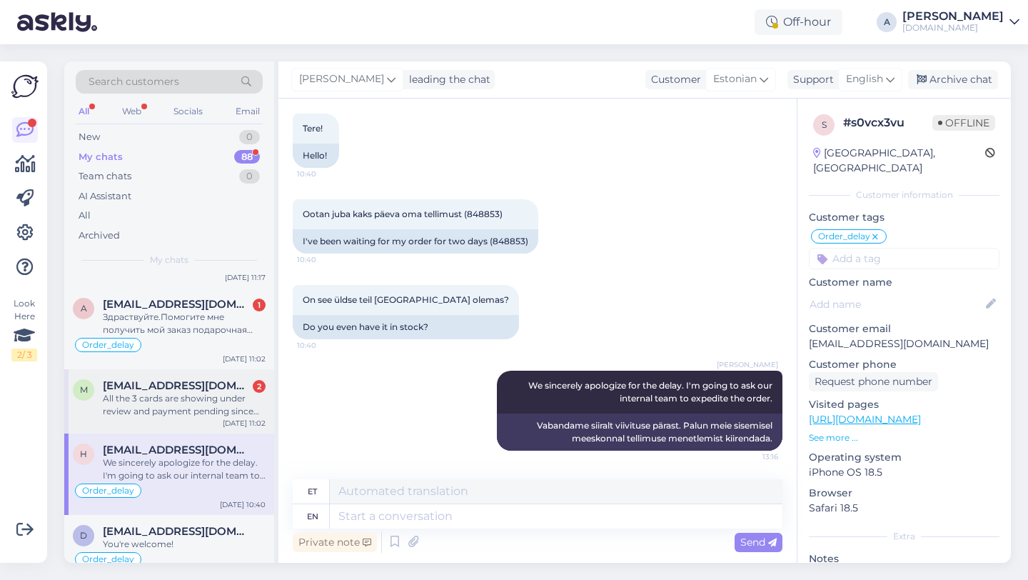
click at [220, 406] on div "All the 3 cards are showing under review and payment pending since on the 13th" at bounding box center [184, 405] width 163 height 26
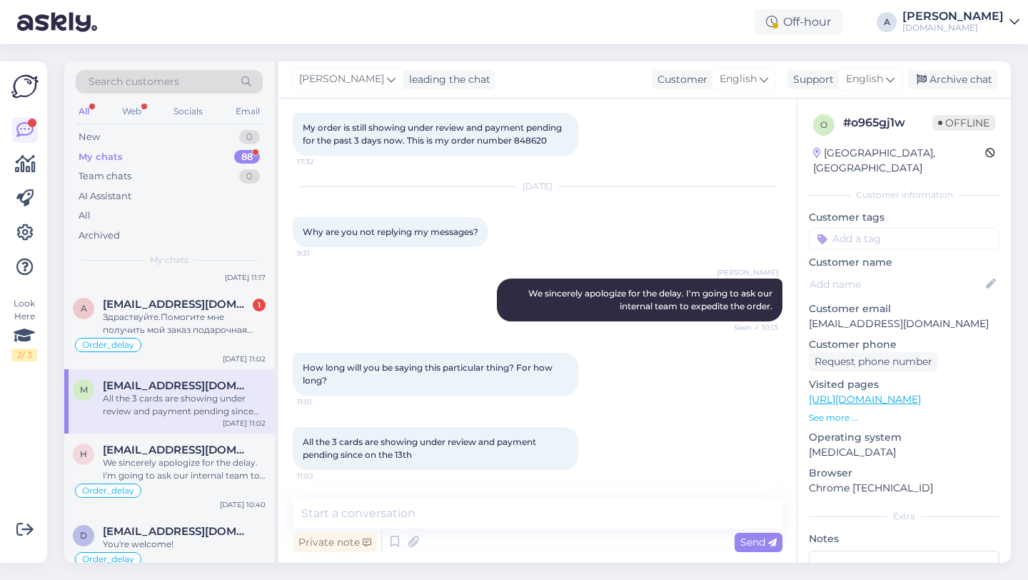
scroll to position [479, 0]
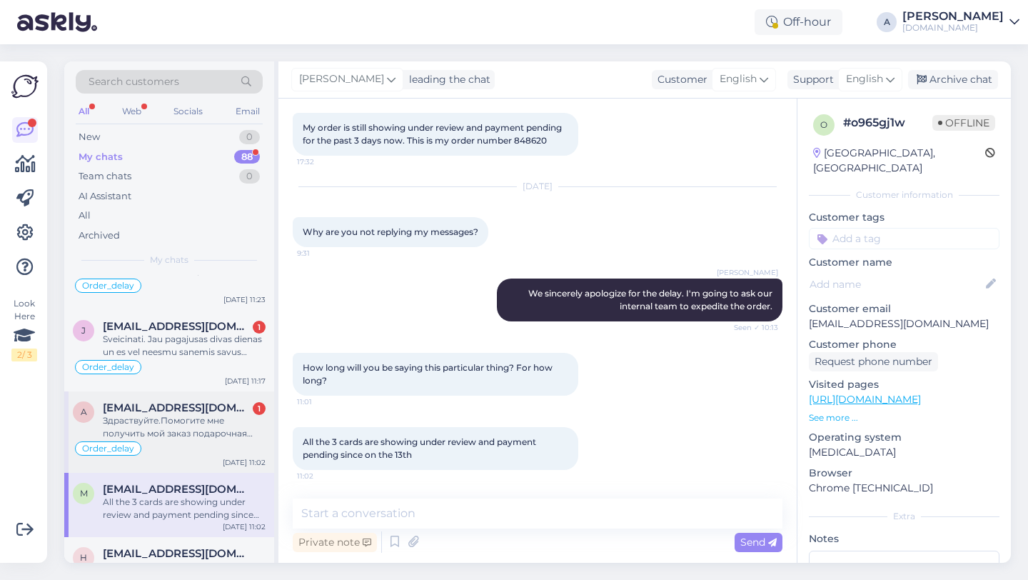
click at [196, 420] on div "Здраствуйте.Помогите мне получить мой заказ подарочная карта PSN 100 PLN Польши…" at bounding box center [184, 427] width 163 height 26
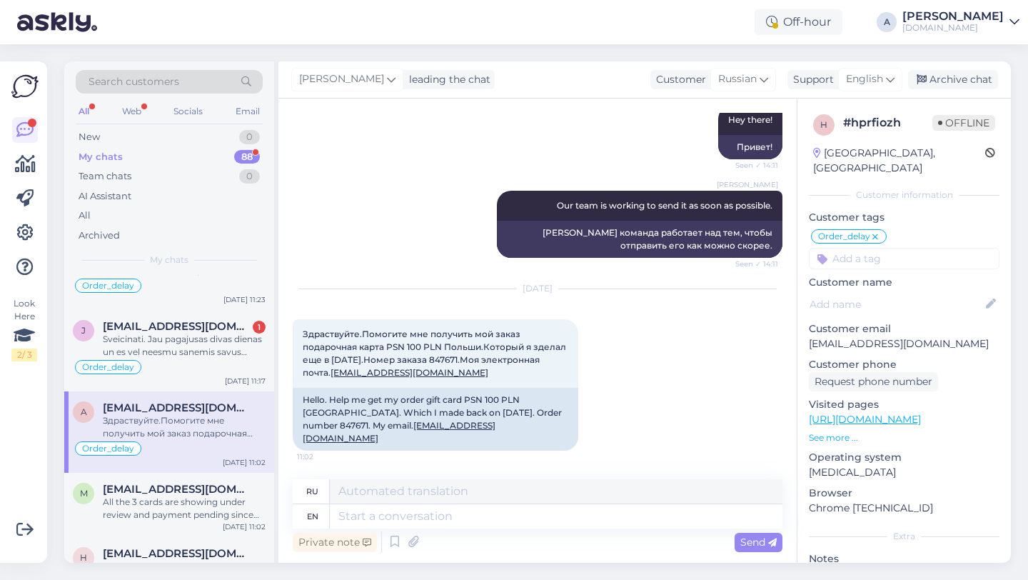
scroll to position [1416, 0]
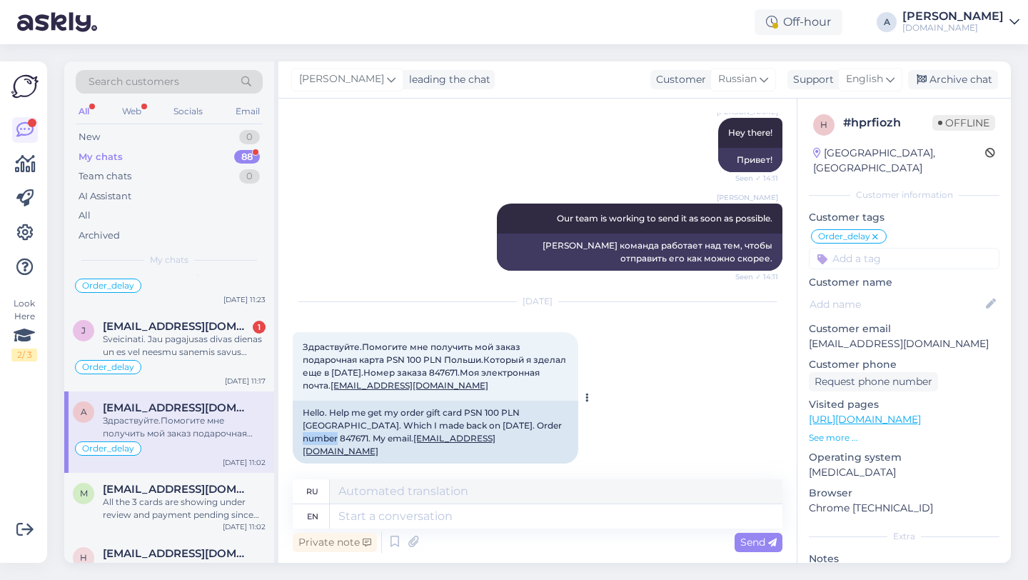
drag, startPoint x: 548, startPoint y: 425, endPoint x: 520, endPoint y: 425, distance: 28.6
click at [520, 425] on div "Hello. Help me get my order gift card PSN 100 PLN Poland. Which I made back on …" at bounding box center [436, 431] width 286 height 63
copy div "847671"
click at [390, 508] on textarea at bounding box center [556, 516] width 453 height 24
paste textarea "We sincerely apologize for the delay. I'm going to ask our internal team to exp…"
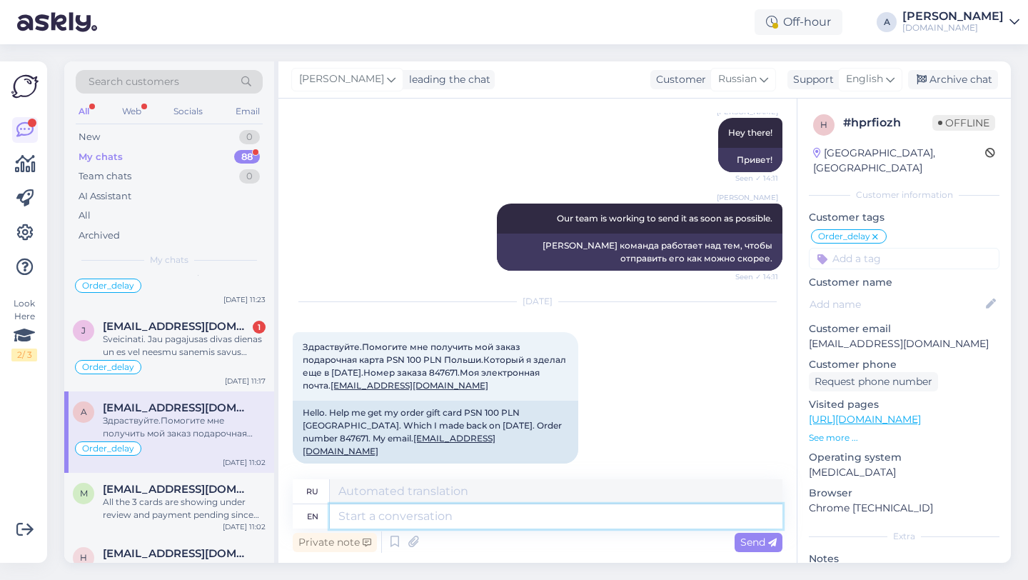
type textarea "We sincerely apologize for the delay. I'm going to ask our internal team to exp…"
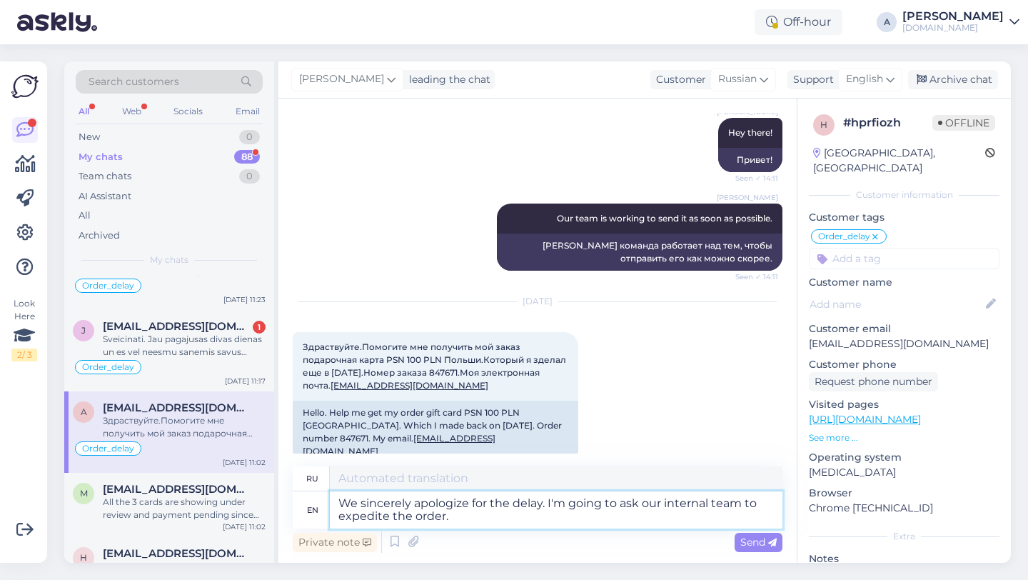
type textarea "Приносим искренние извинения за задержку. Я попрошу нашу внутреннюю команду уск…"
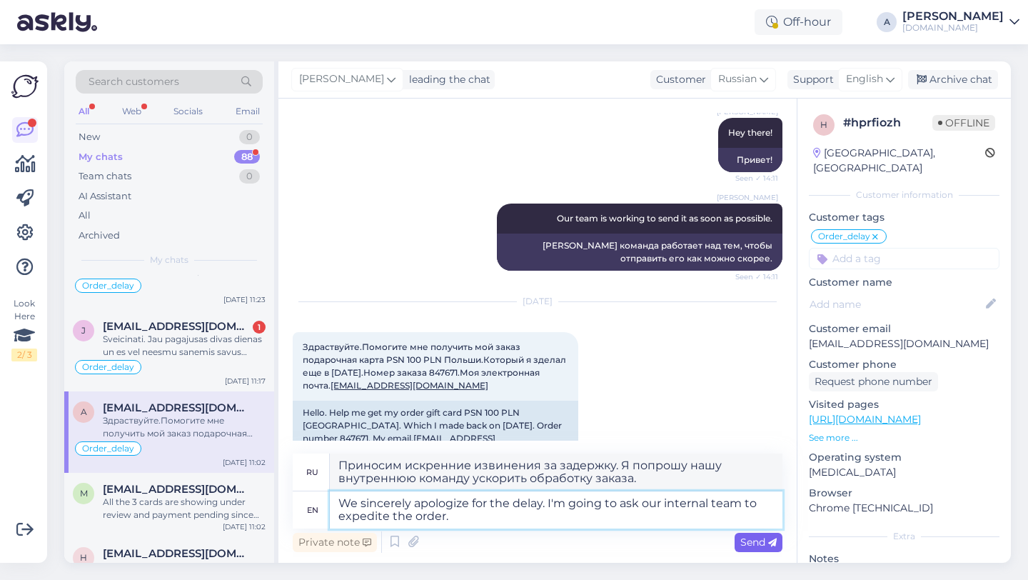
type textarea "We sincerely apologize for the delay. I'm going to ask our internal team to exp…"
click at [762, 545] on span "Send" at bounding box center [758, 541] width 36 height 13
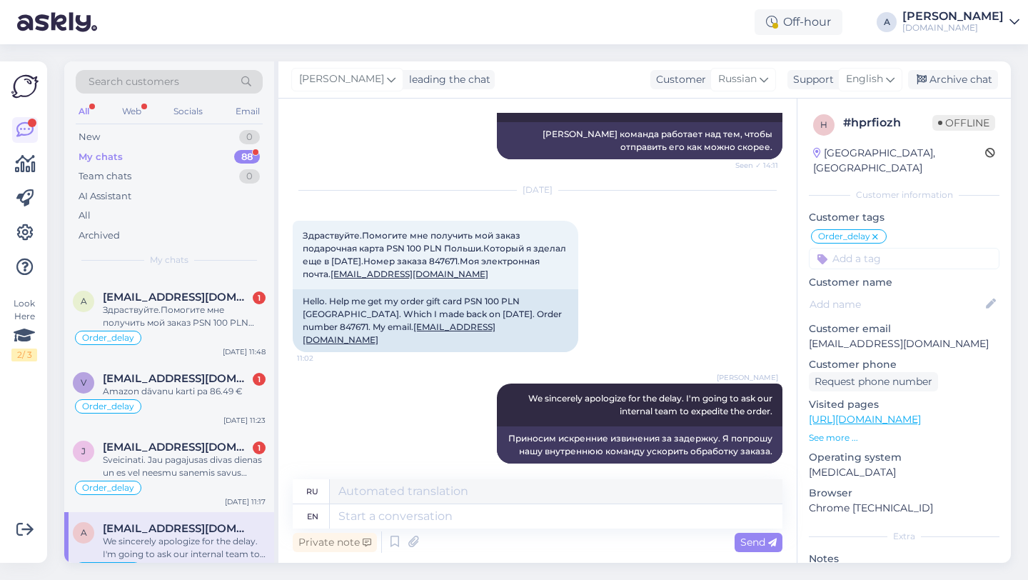
scroll to position [325, 0]
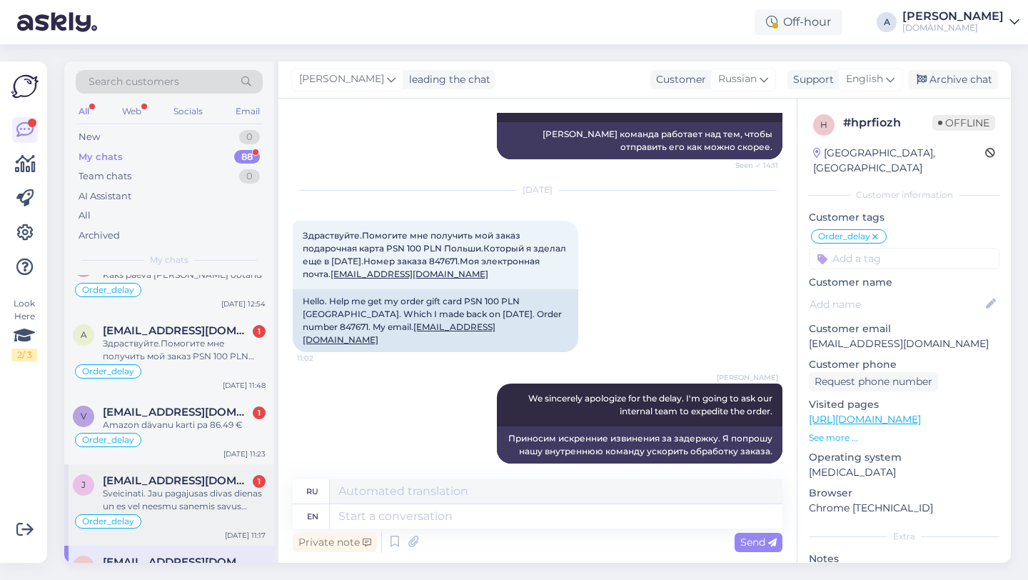
click at [161, 493] on div "Sveicinati. Jau pagajusas divas dienas un es vel neesmu sanemis savus pasutitos…" at bounding box center [184, 500] width 163 height 26
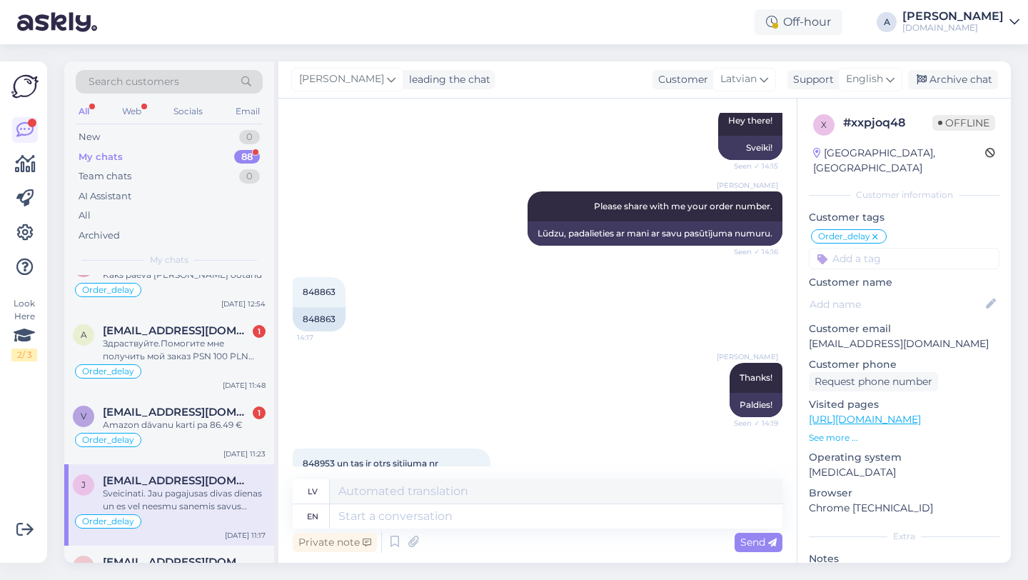
scroll to position [4624, 0]
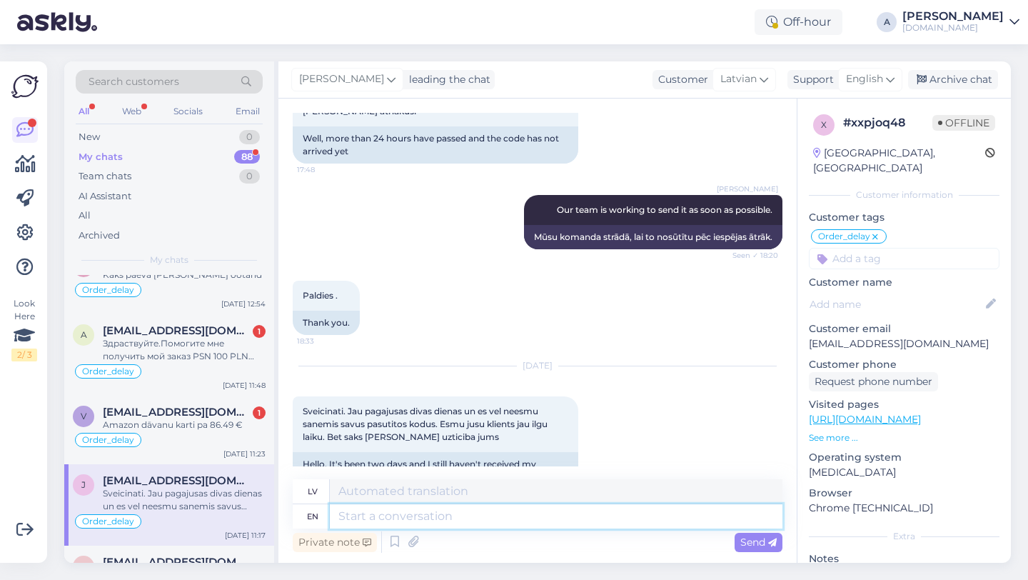
click at [403, 517] on textarea at bounding box center [556, 516] width 453 height 24
paste textarea "We sincerely apologize for the delay. I'm going to ask our internal team to exp…"
type textarea "We sincerely apologize for the delay. I'm going to ask our internal team to exp…"
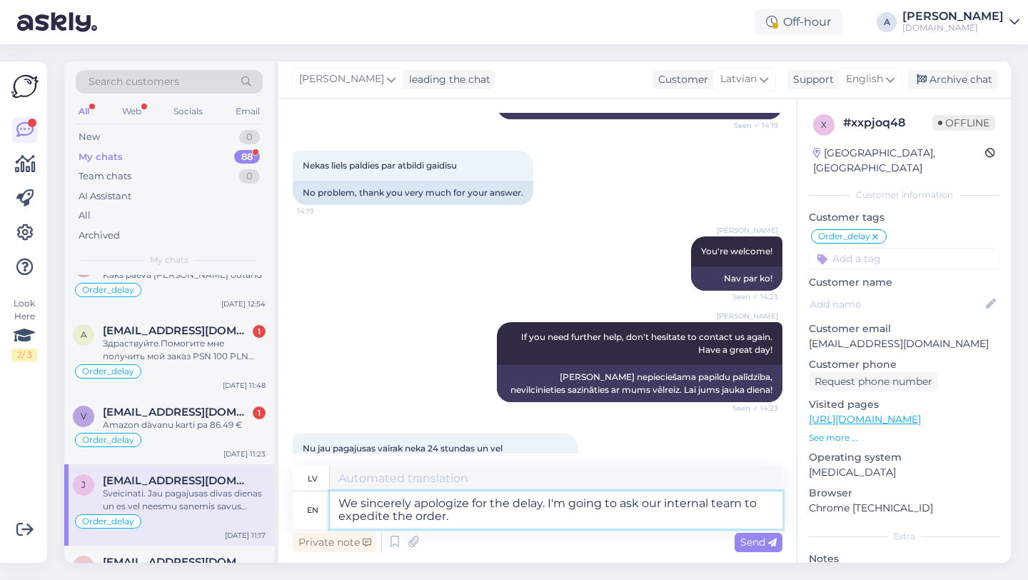
type textarea "Mēs sirsnīgi atvainojamies par kavēšanos. Es lūgšu mūsu iekšējo komandu paātrin…"
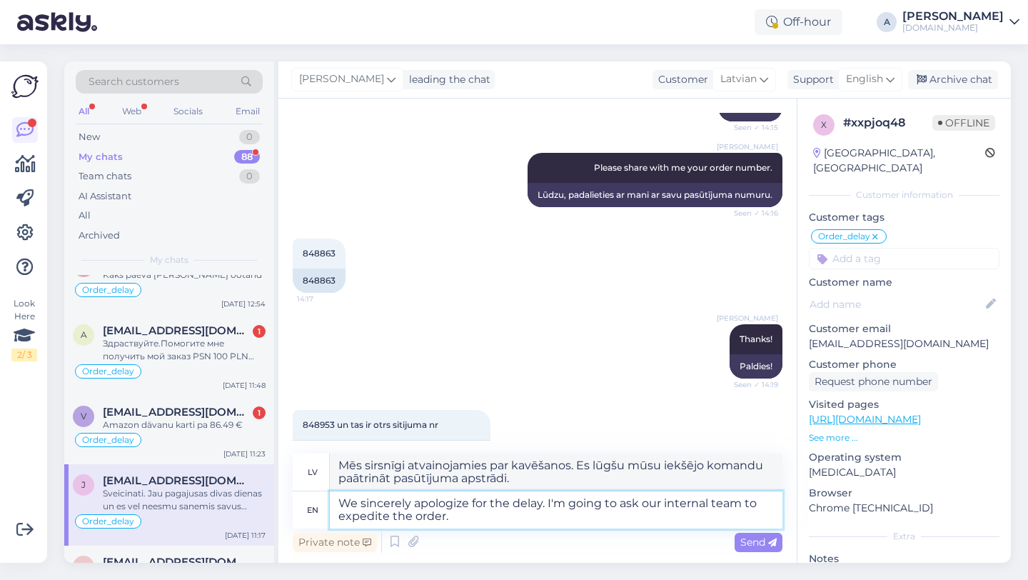
scroll to position [3769, 0]
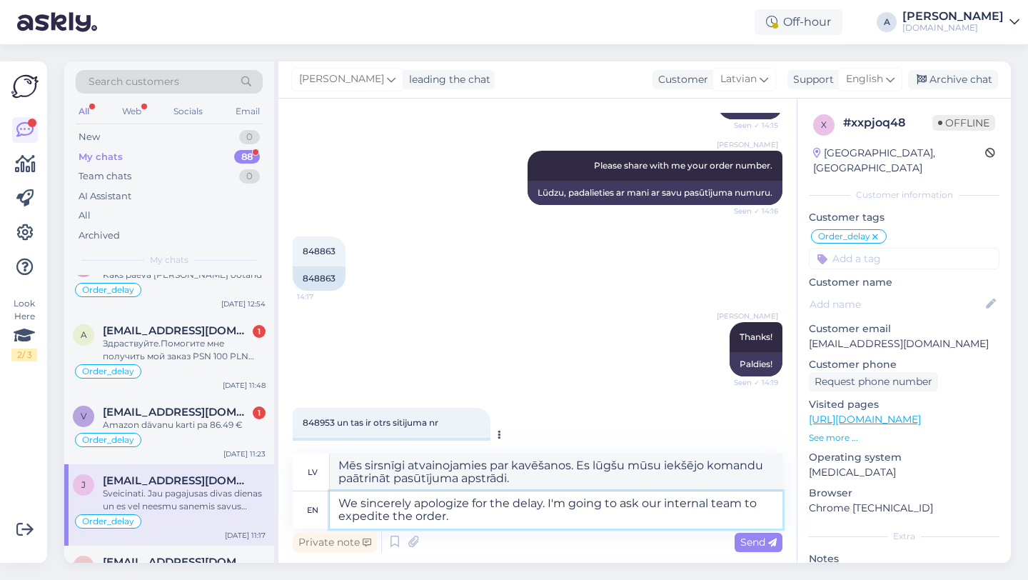
type textarea "We sincerely apologize for the delay. I'm going to ask our internal team to exp…"
drag, startPoint x: 335, startPoint y: 395, endPoint x: 287, endPoint y: 395, distance: 47.8
click at [287, 395] on div "Chat started Mar 16 2024 Sveicinati. Velejos paintereseties ja vakar pasutiju g…" at bounding box center [537, 331] width 518 height 464
copy div "848953"
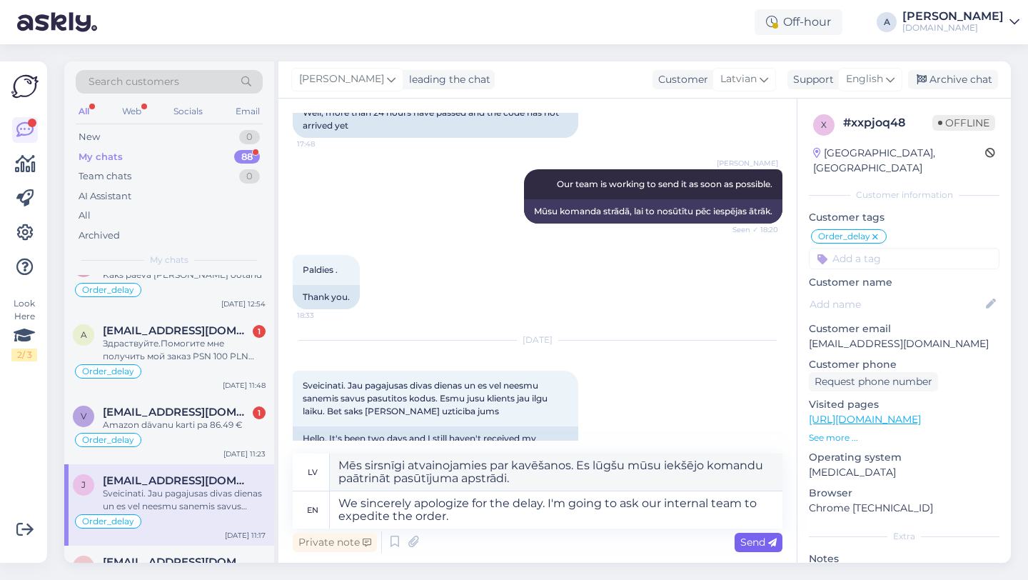
click at [765, 544] on span "Send" at bounding box center [758, 541] width 36 height 13
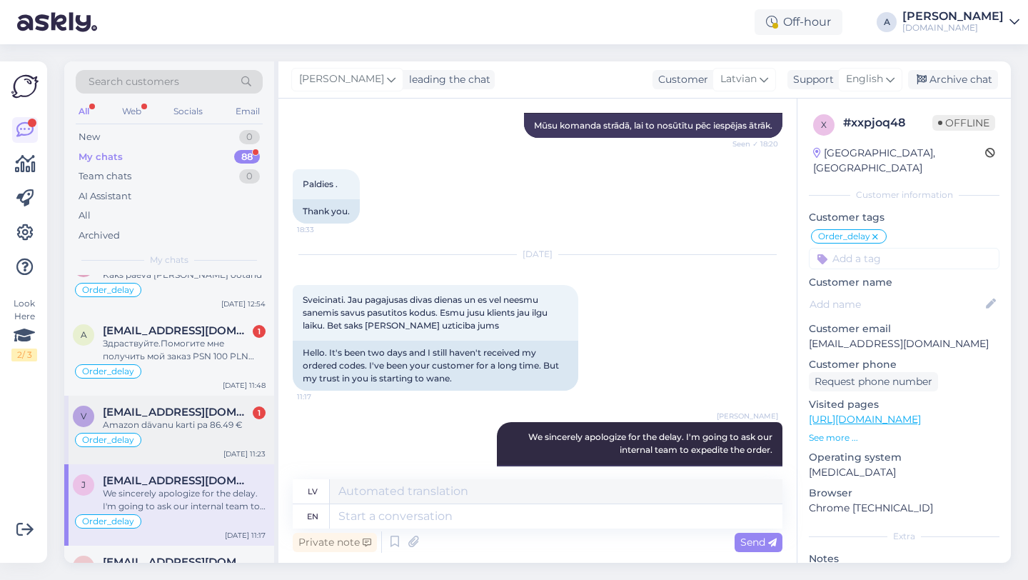
scroll to position [271, 0]
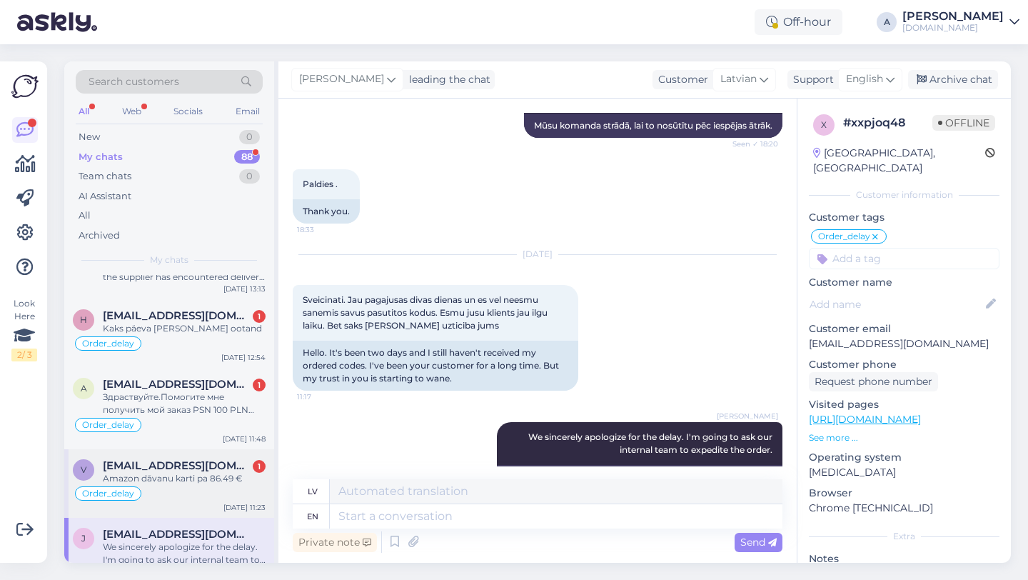
click at [190, 490] on div "Order_delay" at bounding box center [169, 493] width 193 height 17
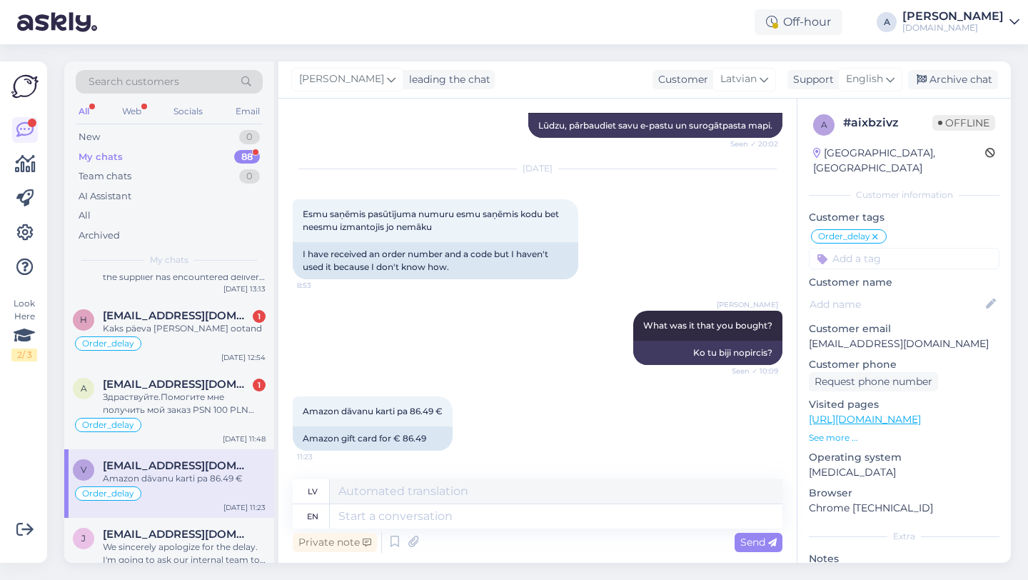
scroll to position [1103, 0]
click at [438, 513] on textarea at bounding box center [556, 516] width 453 height 24
paste textarea "If you have already created an account in Amazon then skip the first step. 1. C…"
type textarea "If you have already created an account in Amazon then skip the first step. 1. C…"
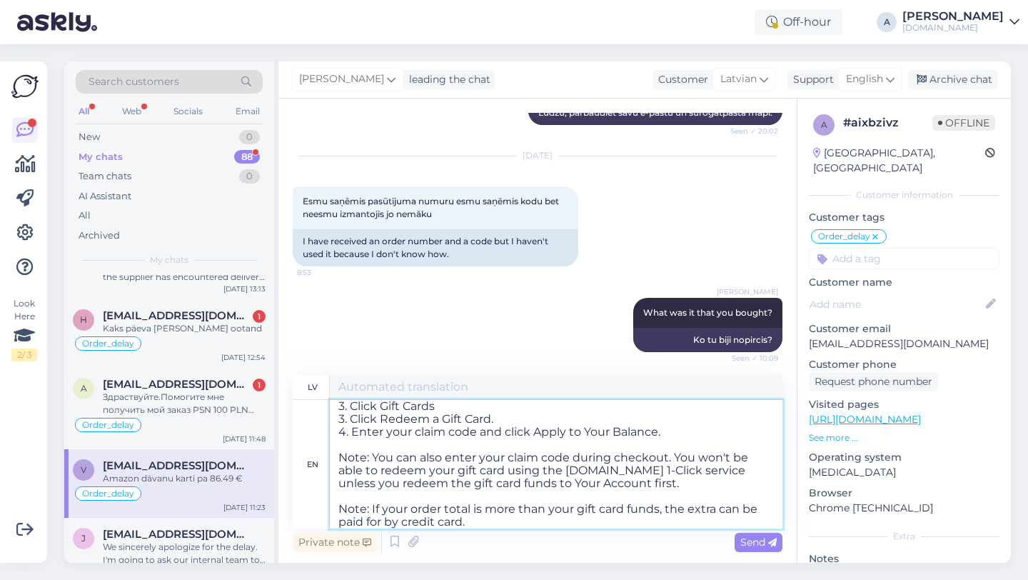
scroll to position [0, 0]
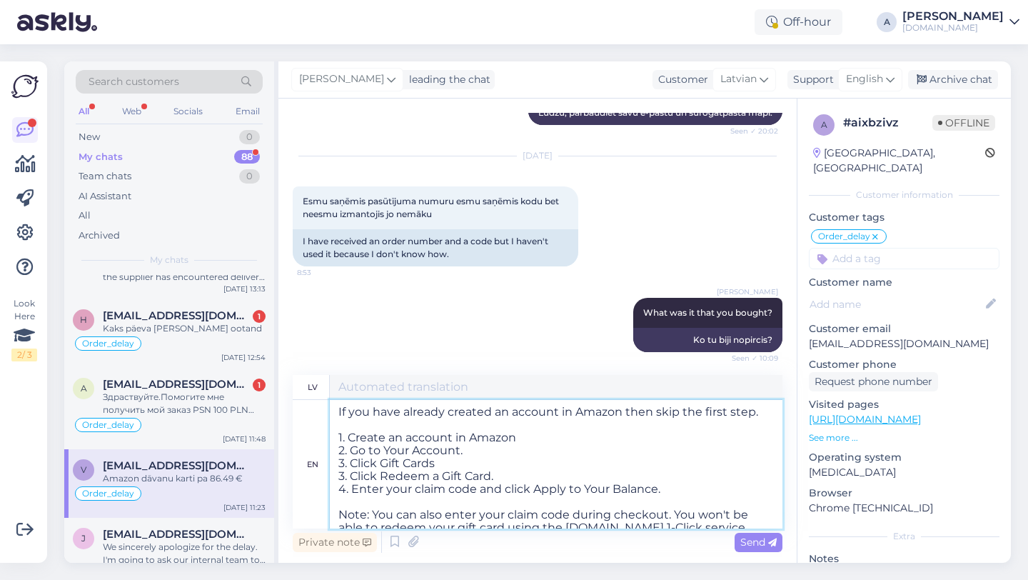
type textarea "Ja jau esat izveidojis kontu pakalpojumā Amazon, izlaidiet pirmo darbību. 1. Iz…"
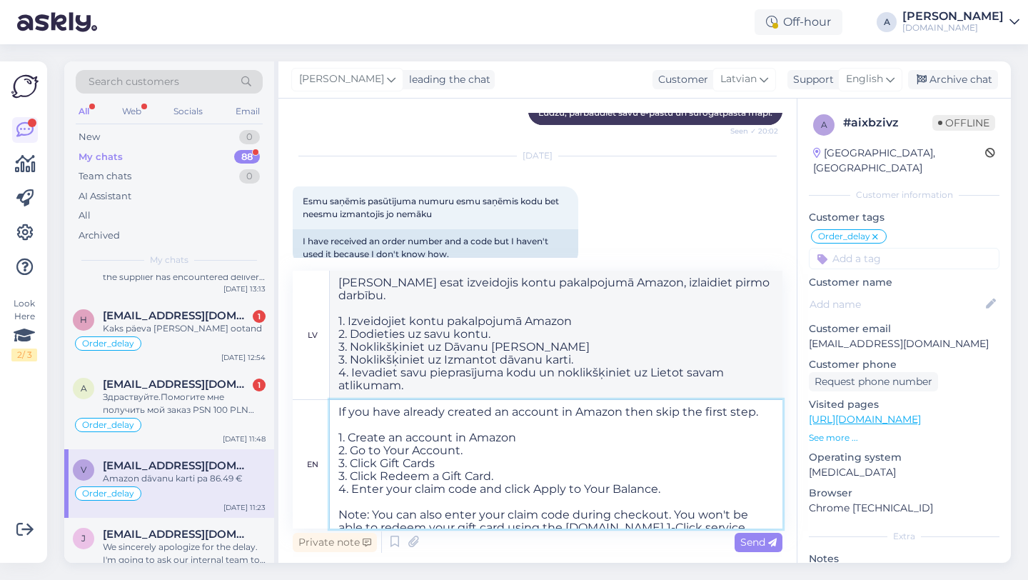
scroll to position [63, 0]
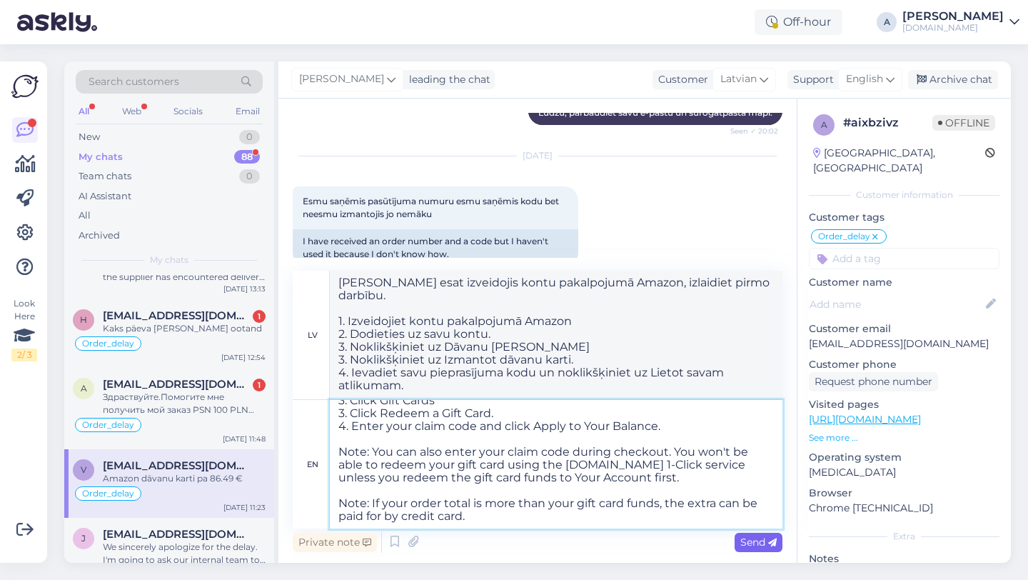
type textarea "If you have already created an account in Amazon then skip the first step. 1. C…"
click at [742, 538] on span "Send" at bounding box center [758, 541] width 36 height 13
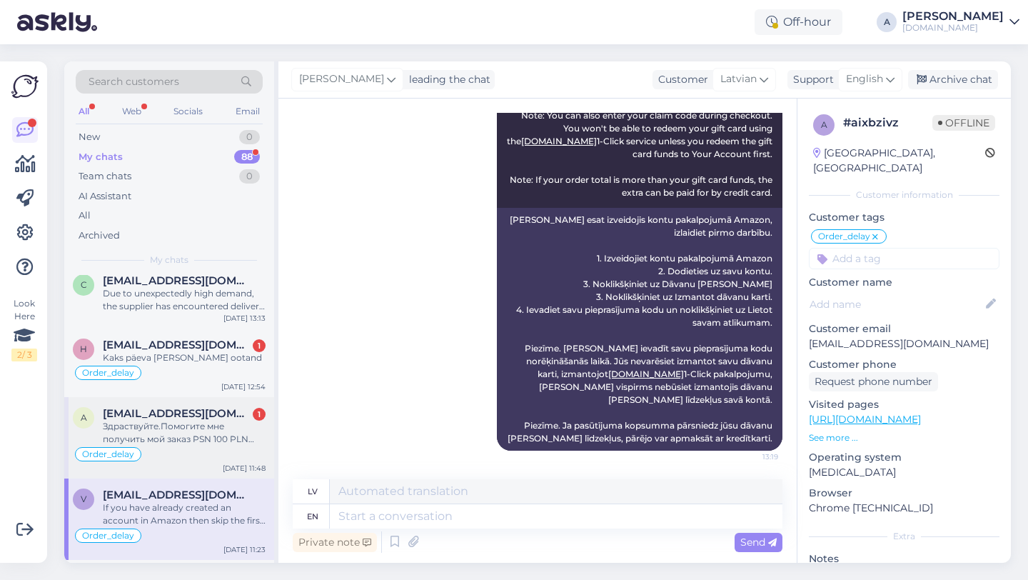
scroll to position [243, 0]
click at [215, 425] on div "Здраствуйте.Помогите мне получить мой заказ PSN 100 PLN который я зделал еще 07…" at bounding box center [184, 431] width 163 height 26
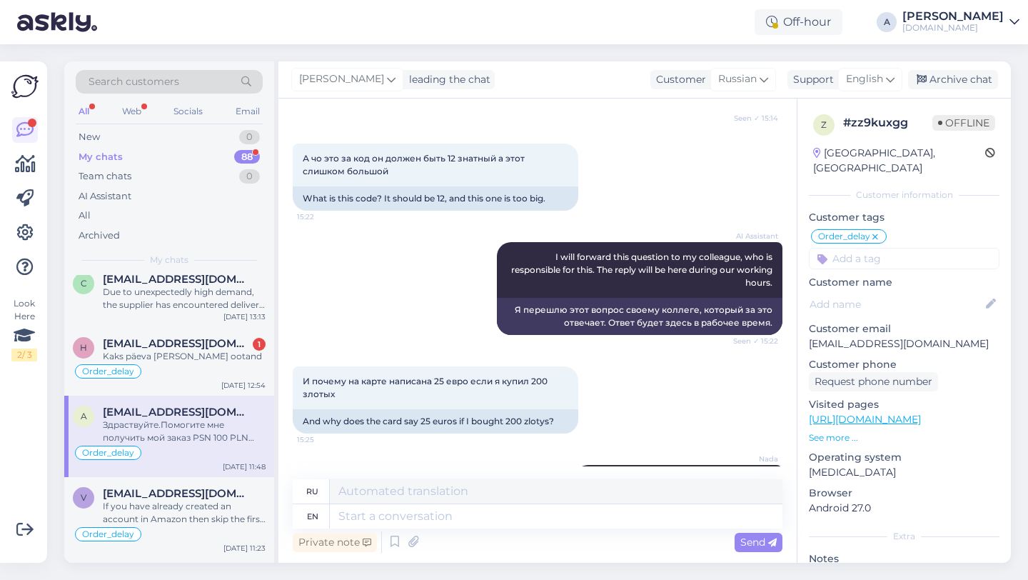
scroll to position [11353, 0]
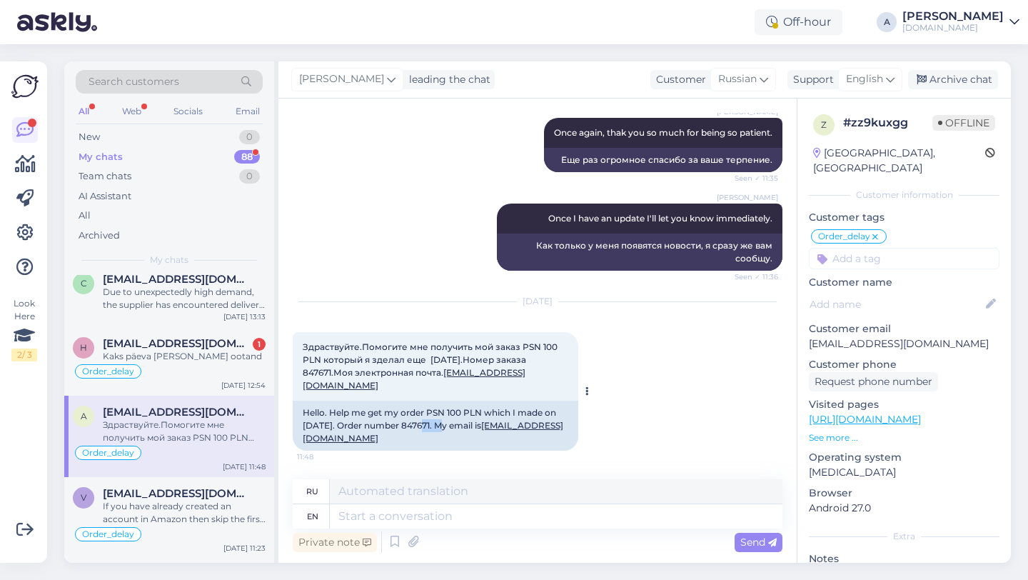
drag, startPoint x: 445, startPoint y: 423, endPoint x: 419, endPoint y: 425, distance: 25.8
click at [419, 425] on div "Hello. Help me get my order PSN 100 PLN which I made on 07.08.2025. Order numbe…" at bounding box center [436, 425] width 286 height 50
drag, startPoint x: 449, startPoint y: 424, endPoint x: 417, endPoint y: 427, distance: 32.3
click at [417, 427] on div "Hello. Help me get my order PSN 100 PLN which I made on 07.08.2025. Order numbe…" at bounding box center [436, 425] width 286 height 50
copy div "847671."
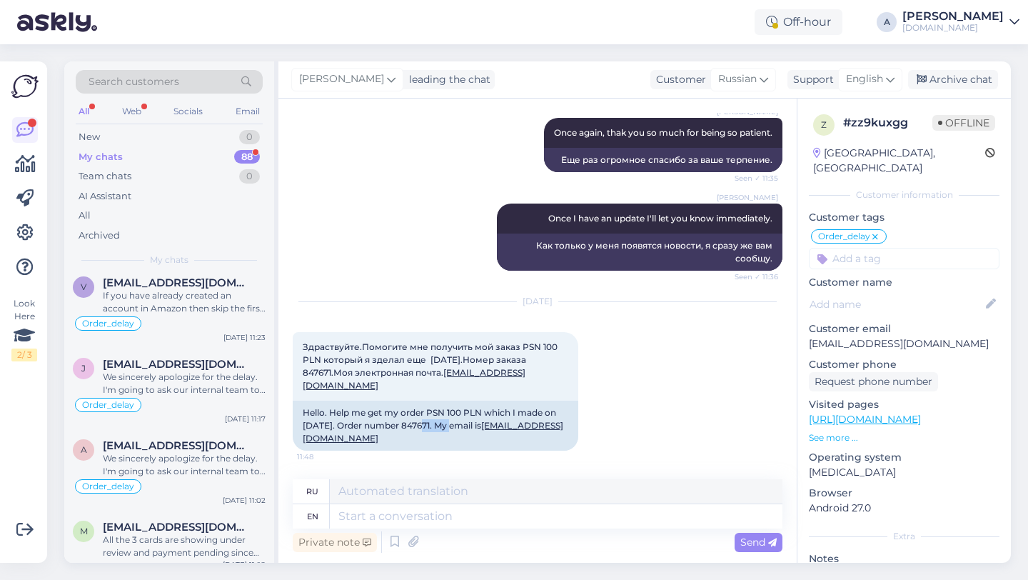
scroll to position [453, 0]
click at [359, 519] on textarea at bounding box center [556, 516] width 453 height 24
type textarea "I'm"
type textarea "Я"
type textarea "I"
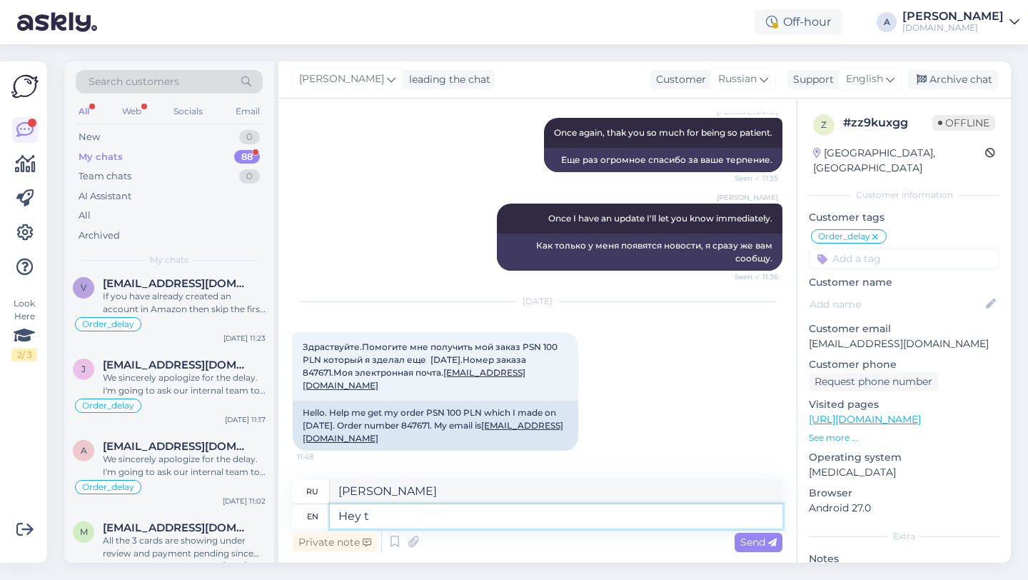
type textarea "Hey th"
type textarea "Привет"
type textarea "Hey there!"
type textarea "Привет!"
type textarea "Hey"
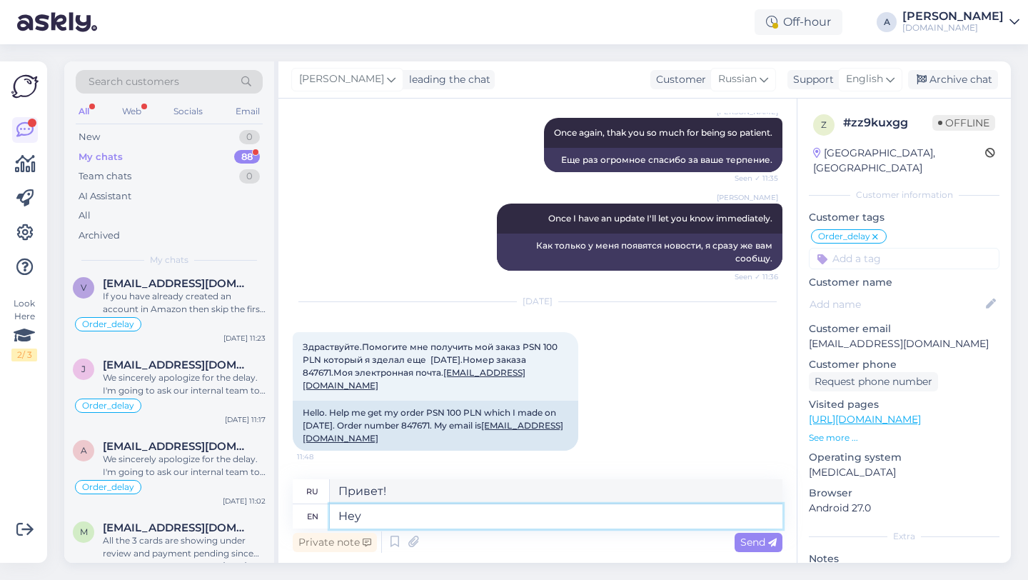
type textarea "Привет"
type textarea "H"
type textarea "We a"
type textarea "Мы"
type textarea "We alredy ha"
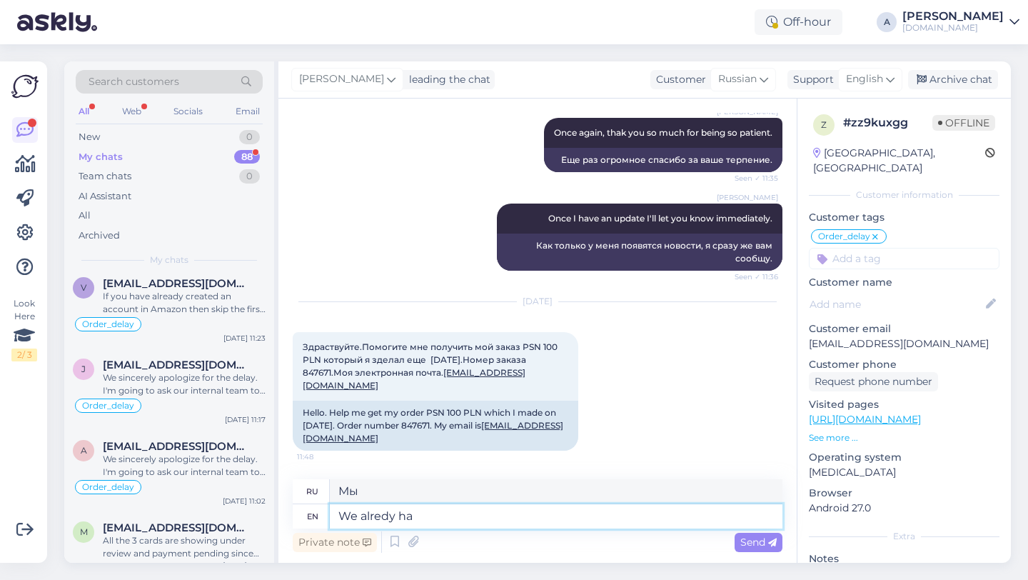
type textarea "Мы уже"
type textarea "We alredy have s"
type textarea "У нас уже есть"
type textarea "We alredy have several c"
type textarea "У нас уже есть несколько"
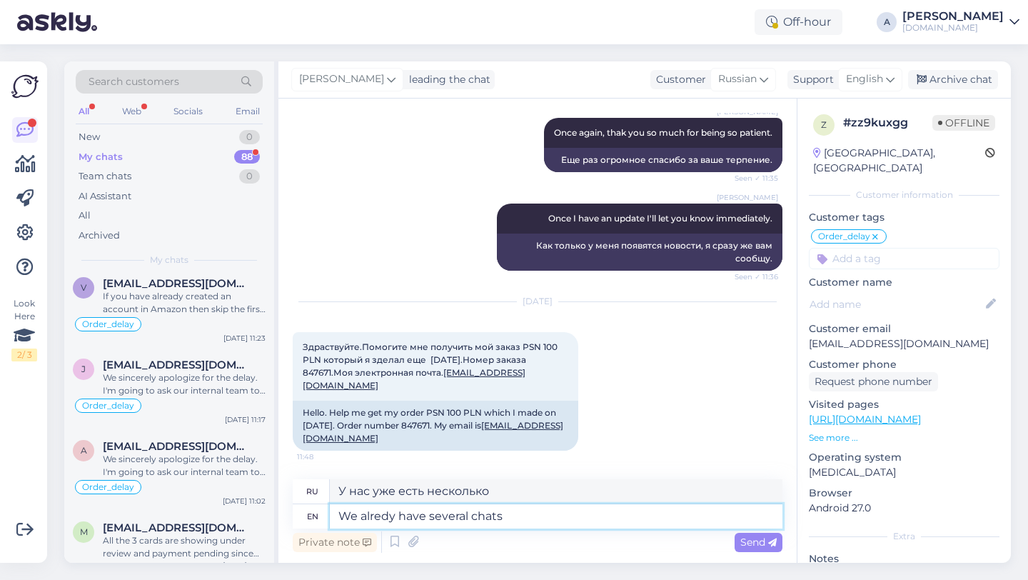
type textarea "We alredy have several chats"
type textarea "У нас уже есть несколько чатов"
type textarea "We alredy have several"
type textarea "У нас уже есть несколько"
type textarea "We alredy have several open"
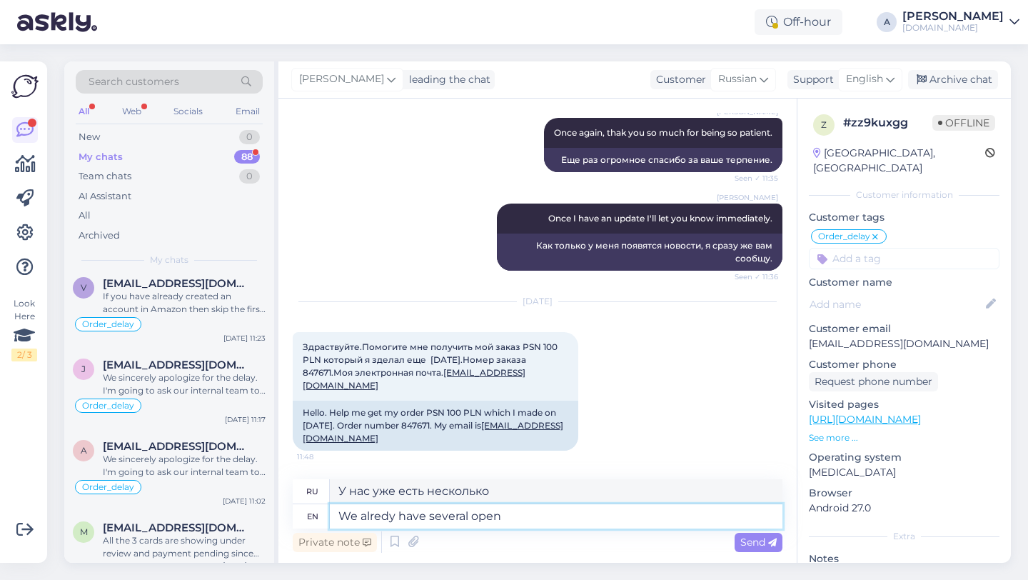
type textarea "У нас уже есть несколько открытых"
type textarea "We alredy have several open chats"
type textarea "У нас уже есть несколько открытых чатов"
type textarea "We alredy have several open chats."
type textarea "У нас уже есть несколько открытых чатов."
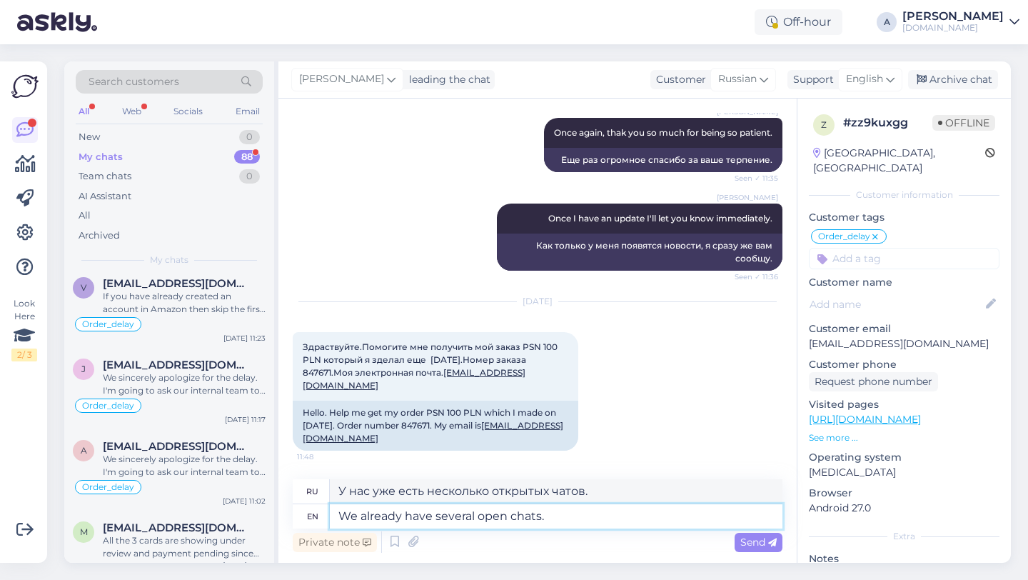
click at [600, 516] on textarea "We already have several open chats." at bounding box center [556, 516] width 453 height 24
type textarea "We already have several open chats, p"
type textarea "У нас уже есть несколько открытых чатов,"
type textarea "We already have several open chats, please s"
type textarea "У нас уже есть несколько открытых чатов, пожалуйста."
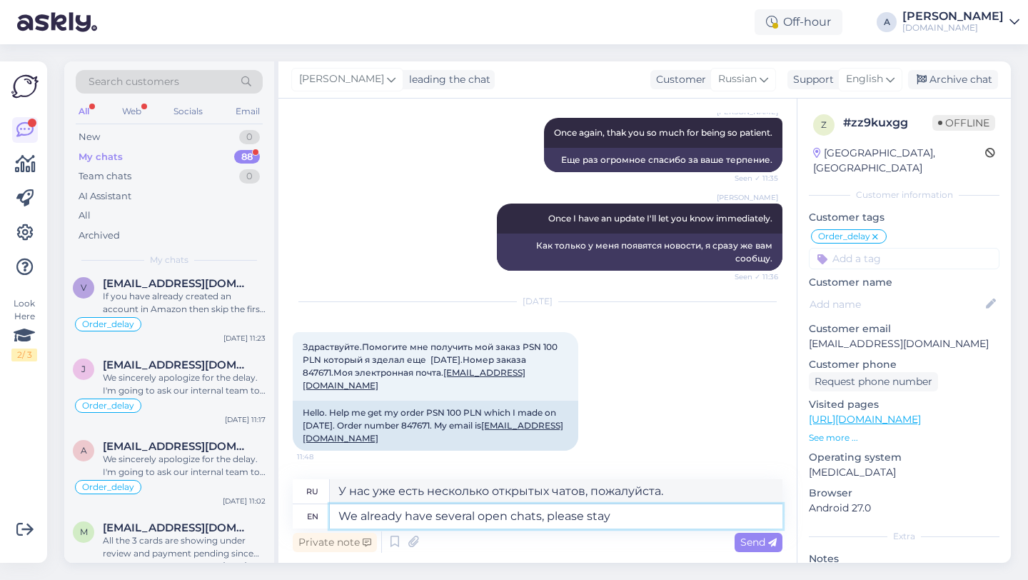
type textarea "We already have several open chats, please stay i"
type textarea "У нас уже есть несколько открытых чатов, пожалуйста, оставайтесь"
type textarea "We already have several open chats, please stay in one."
type textarea "У нас уже открыто несколько чатов, пожалуйста, оставайтесь в одном."
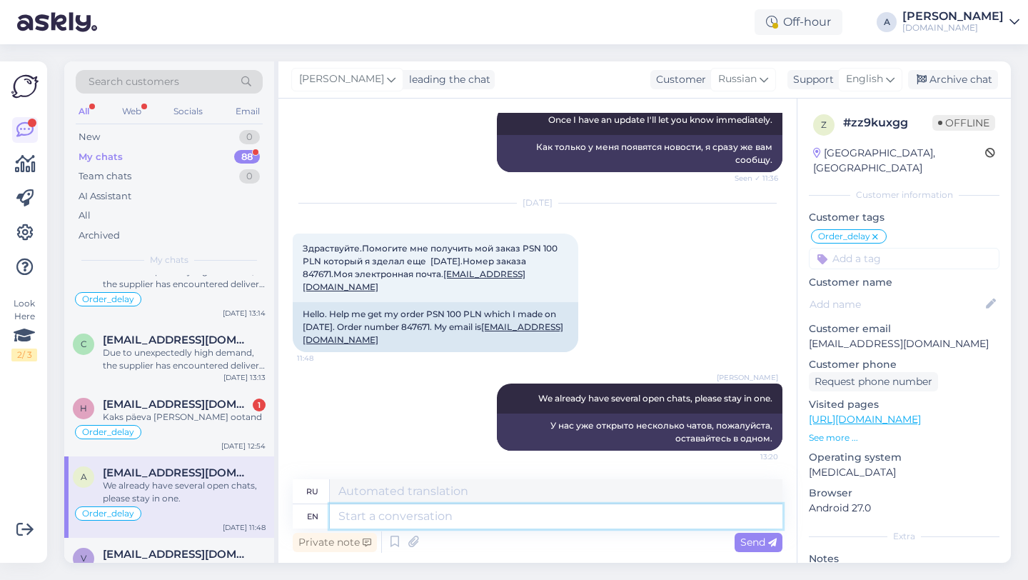
scroll to position [183, 0]
click at [192, 421] on div "Kaks päeva olen ootand" at bounding box center [184, 416] width 163 height 13
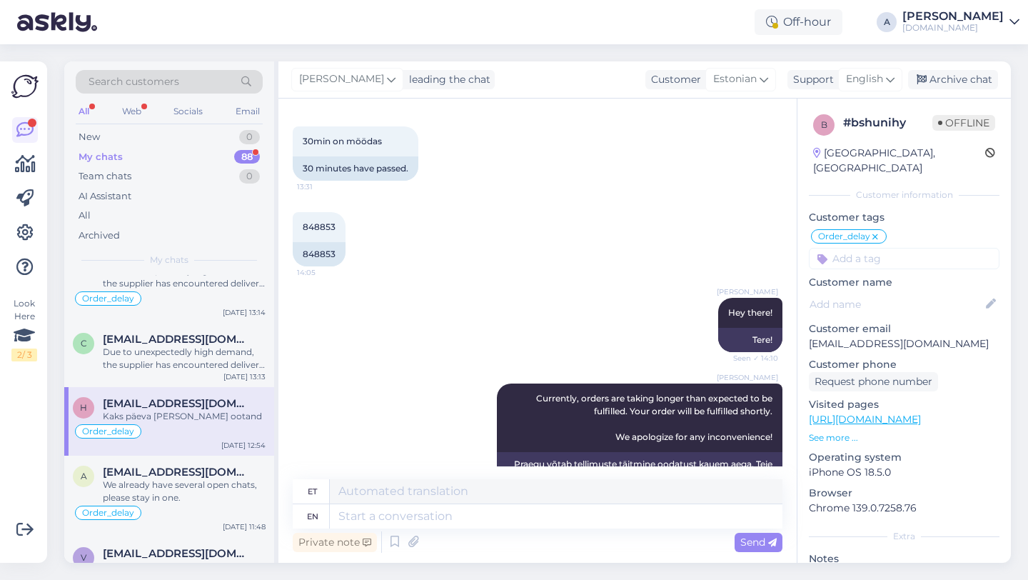
scroll to position [573, 0]
drag, startPoint x: 335, startPoint y: 254, endPoint x: 283, endPoint y: 253, distance: 51.4
click at [283, 253] on div "Chat started Aug 16 2025 Mu ostust on juba peaaegu 24h möödas, pole ikka oma te…" at bounding box center [537, 331] width 518 height 464
copy div "848853"
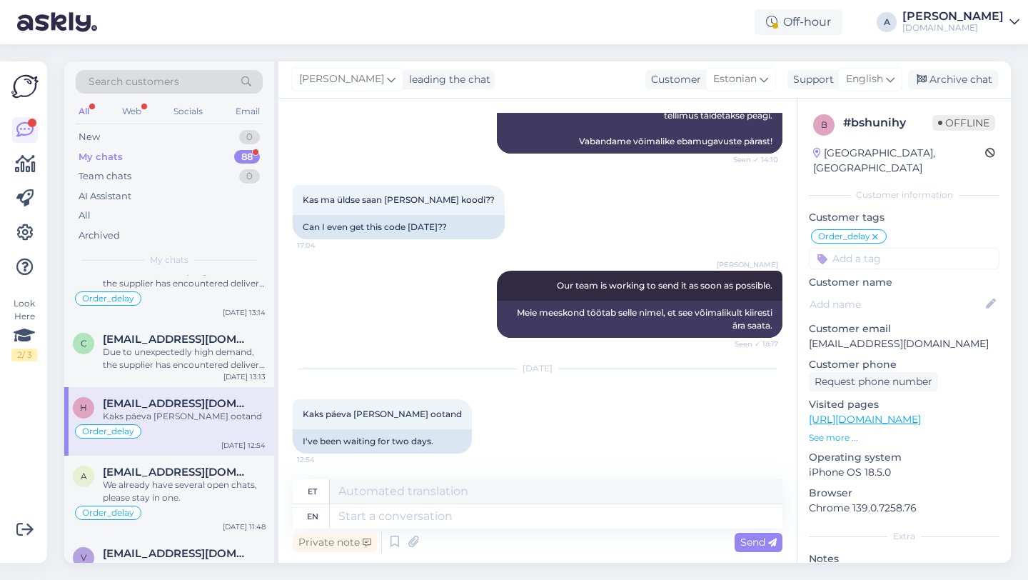
scroll to position [936, 0]
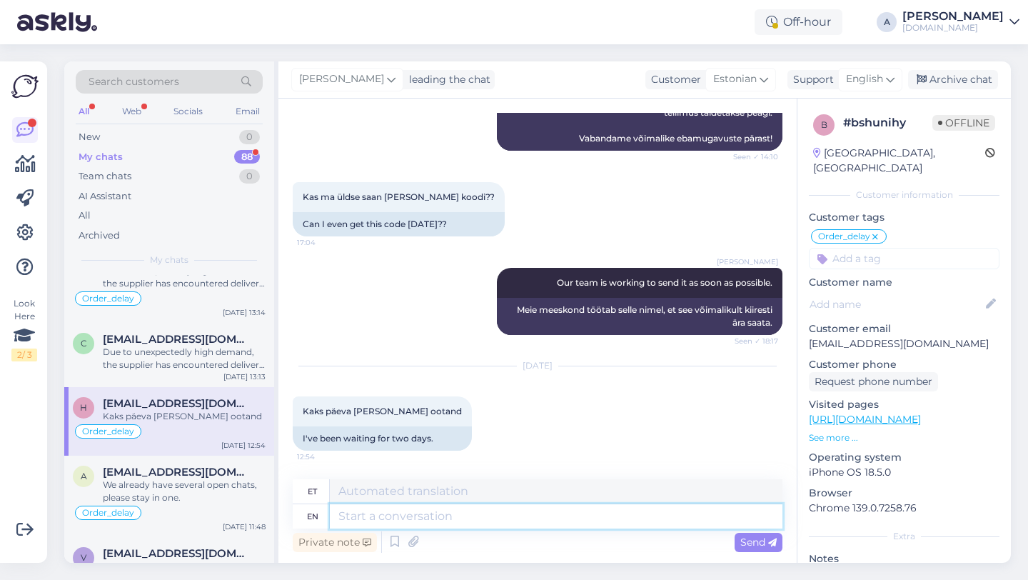
click at [378, 522] on textarea at bounding box center [556, 516] width 453 height 24
paste textarea "We sincerely apologize for the delay. I'm going to ask our internal team to exp…"
type textarea "We sincerely apologize for the delay. I'm going to ask our internal team to exp…"
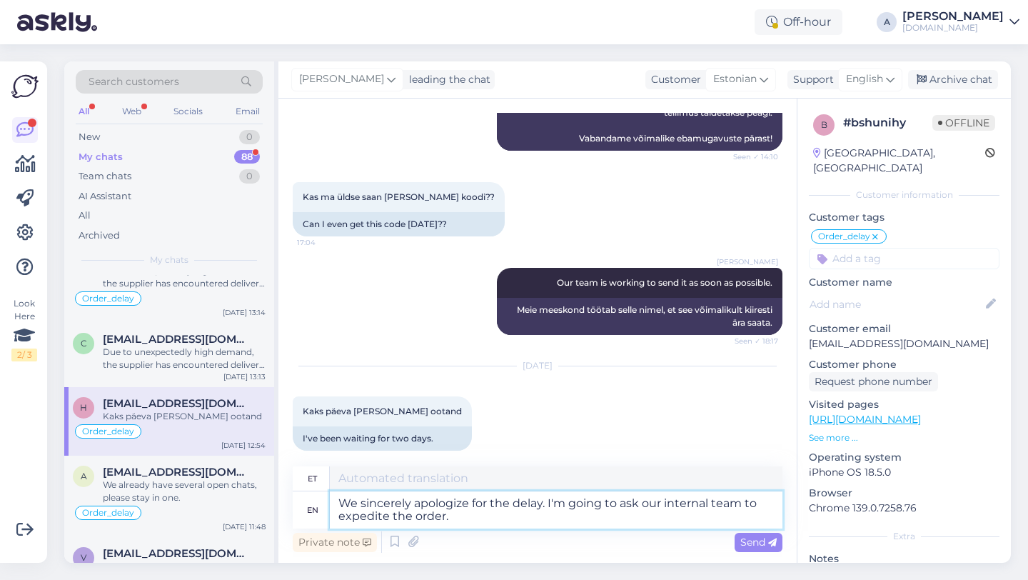
type textarea "Vabandame siiralt viivituse pärast. Palun meie sisemisel meeskonnal tellimuse m…"
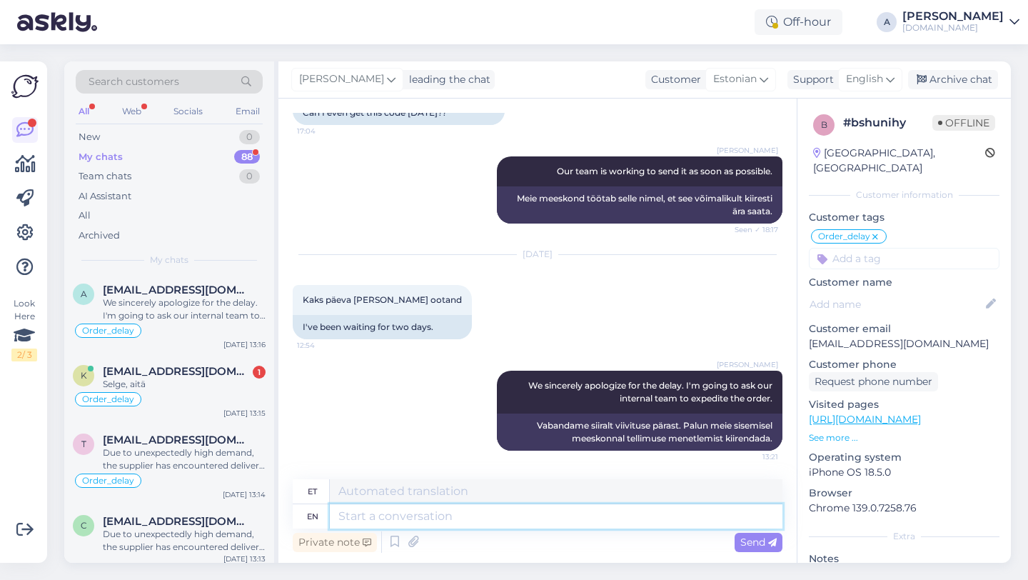
scroll to position [0, 0]
click at [201, 392] on div "Order_delay" at bounding box center [169, 400] width 193 height 17
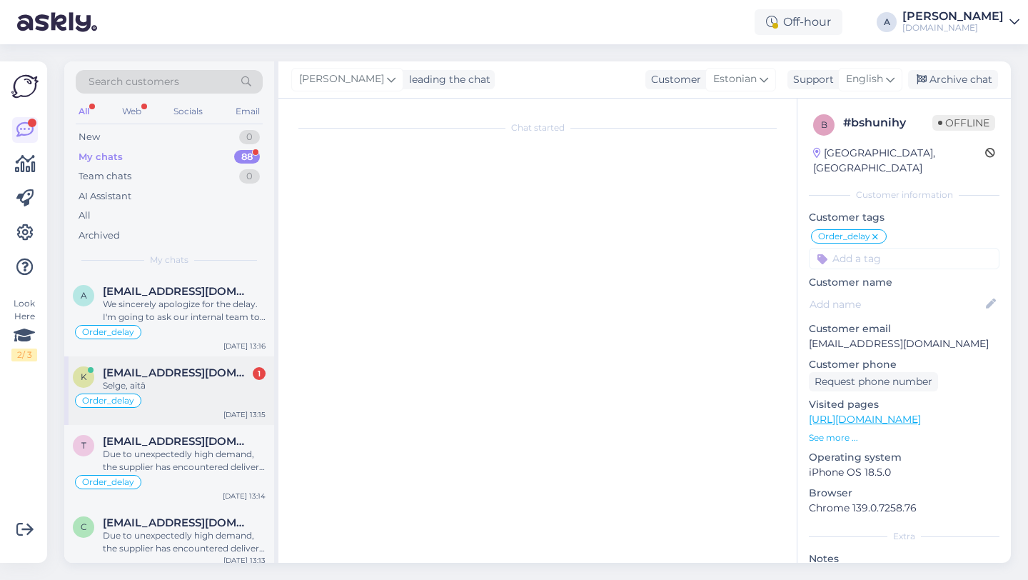
scroll to position [944, 0]
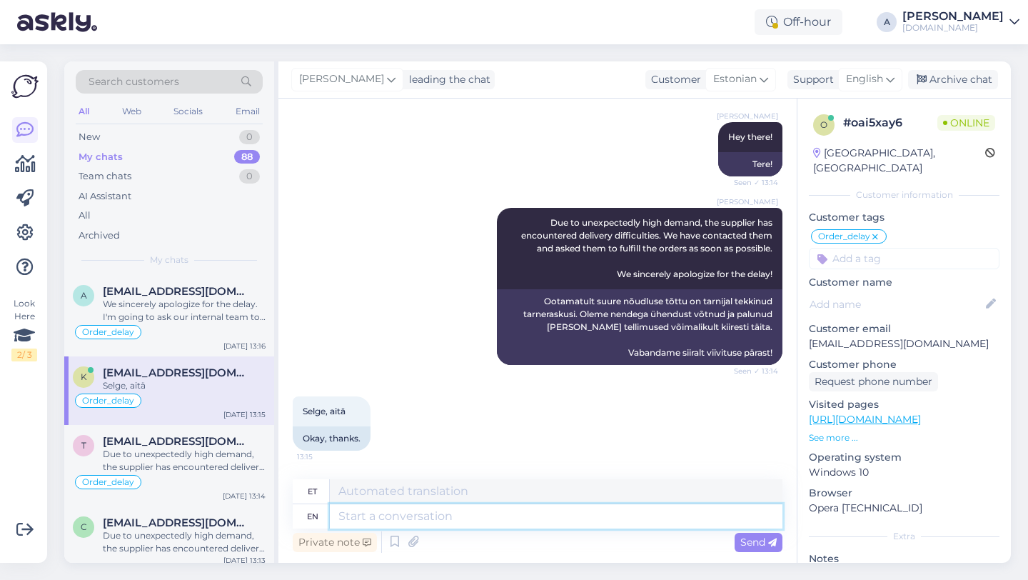
click at [427, 516] on textarea at bounding box center [556, 516] width 453 height 24
type textarea "You're wel"
type textarea "Sa oled"
type textarea "You're welcome!"
type textarea "Pole tänu väärt!"
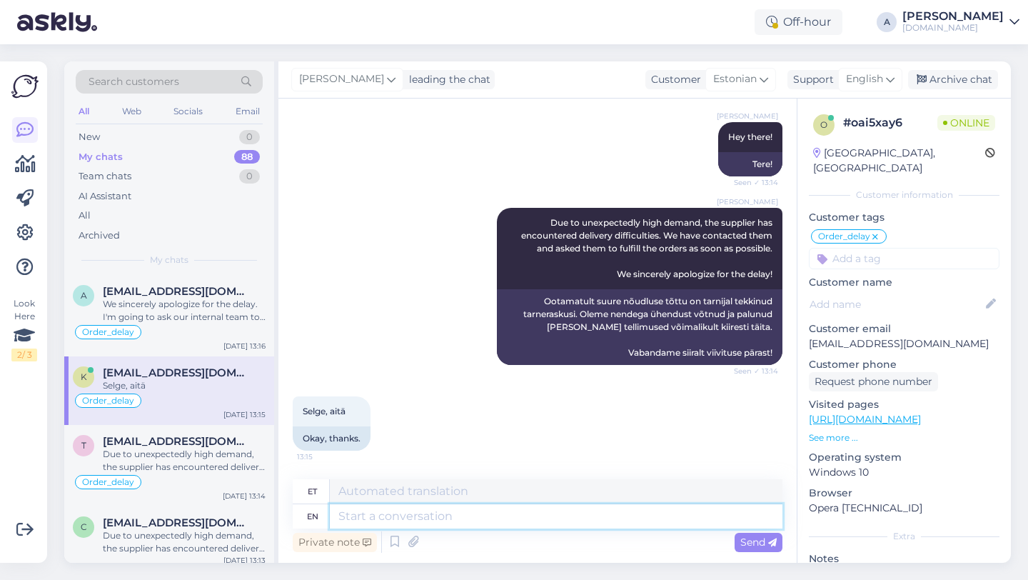
scroll to position [1030, 0]
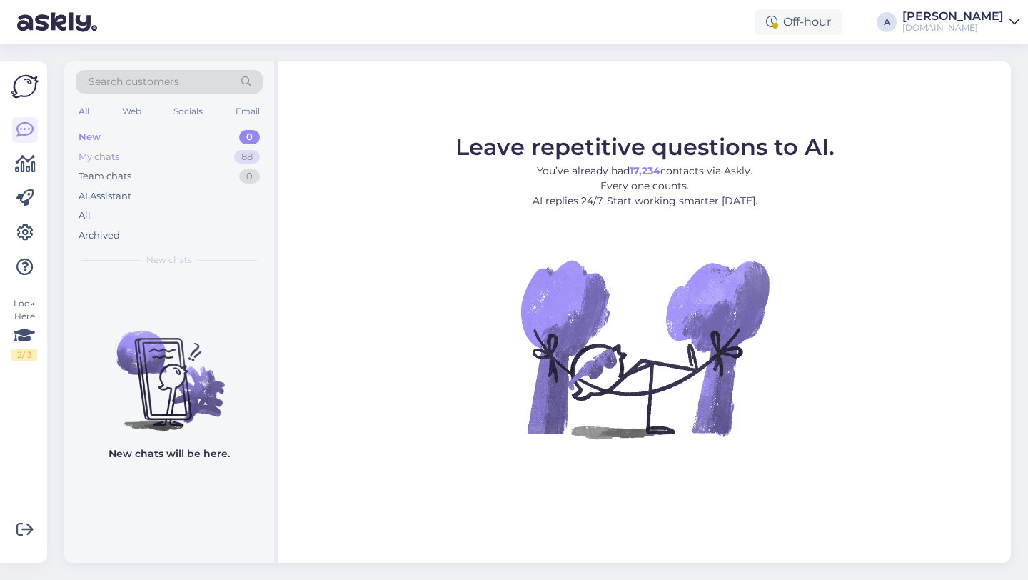
click at [221, 162] on div "My chats 88" at bounding box center [169, 157] width 187 height 20
